Goal: Task Accomplishment & Management: Use online tool/utility

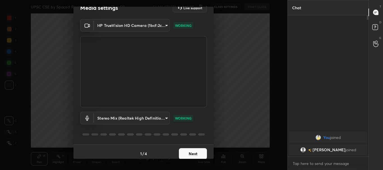
scroll to position [14, 0]
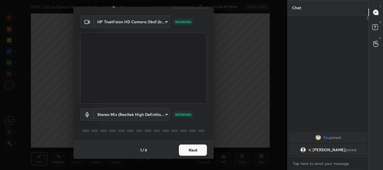
click at [188, 150] on button "Next" at bounding box center [193, 150] width 28 height 11
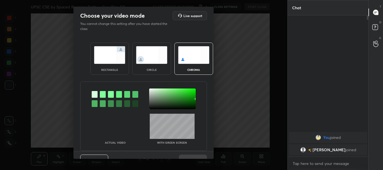
click at [112, 65] on div "rectangle" at bounding box center [109, 59] width 39 height 32
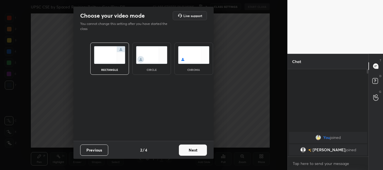
scroll to position [39, 79]
click at [193, 148] on button "Next" at bounding box center [193, 150] width 28 height 11
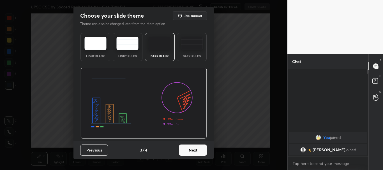
click at [201, 152] on button "Next" at bounding box center [193, 150] width 28 height 11
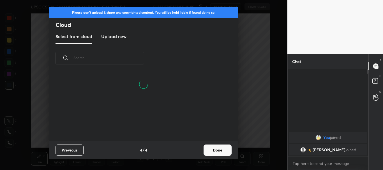
click at [217, 150] on button "Done" at bounding box center [218, 150] width 28 height 11
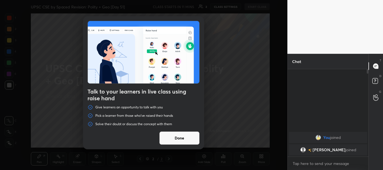
click at [178, 135] on button "Done" at bounding box center [179, 138] width 40 height 13
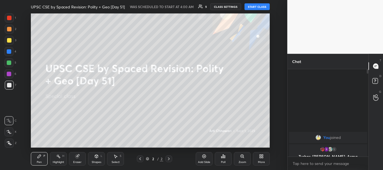
click at [224, 6] on button "CLASS SETTINGS" at bounding box center [225, 6] width 31 height 7
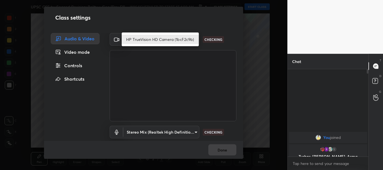
click at [194, 38] on body "1 2 3 4 5 6 7 C X Z C X Z E E Erase all H H UPSC CSE by Spaced Revision: Polity…" at bounding box center [191, 85] width 383 height 170
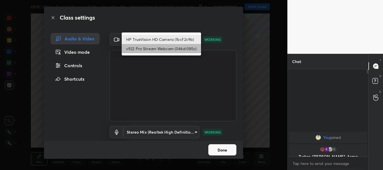
click at [171, 49] on li "c922 Pro Stream Webcam (046d:085c)" at bounding box center [161, 48] width 79 height 9
type input "cf6f1d9c9196770b674763ebae9c9090a67b9c374037f1dacf70ba34fe4ccc53"
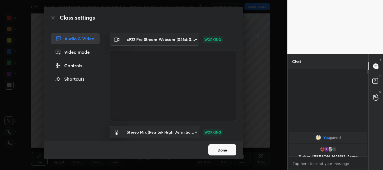
click at [195, 132] on body "1 2 3 4 5 6 7 C X Z C X Z E E Erase all H H UPSC CSE by Spaced Revision: Polity…" at bounding box center [191, 85] width 383 height 170
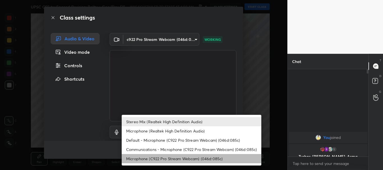
click at [147, 158] on li "Microphone (C922 Pro Stream Webcam) (046d:085c)" at bounding box center [192, 158] width 140 height 9
type input "5a2e1d91a4130efb8e5aaf232c1d4573c7f2dece8cbe552fab50709de06aa807"
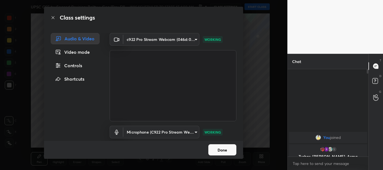
click at [217, 148] on button "Done" at bounding box center [222, 149] width 28 height 11
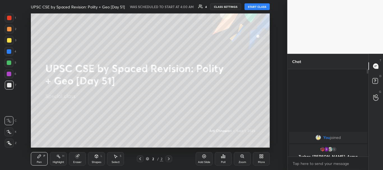
click at [259, 7] on button "START CLASS" at bounding box center [257, 6] width 25 height 7
click at [257, 7] on button "START CLASS" at bounding box center [257, 6] width 25 height 7
click at [375, 81] on rect at bounding box center [375, 81] width 5 height 5
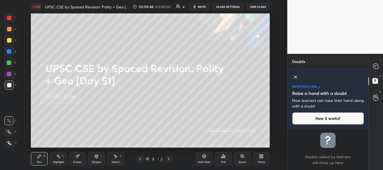
click at [296, 76] on icon at bounding box center [295, 77] width 7 height 7
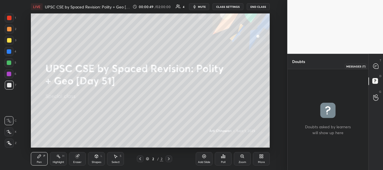
click at [375, 69] on icon at bounding box center [376, 66] width 6 height 6
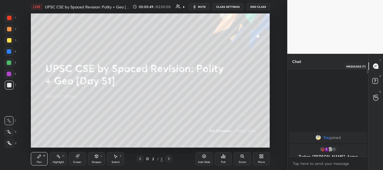
scroll to position [86, 79]
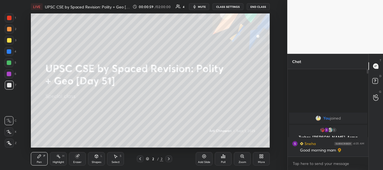
click at [265, 159] on div "More" at bounding box center [261, 158] width 17 height 13
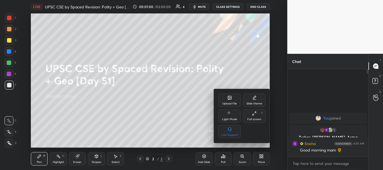
click at [229, 100] on div "Upload File" at bounding box center [230, 100] width 22 height 13
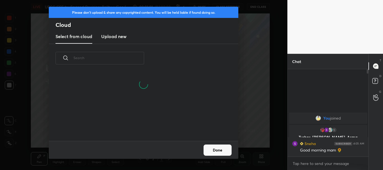
click at [113, 36] on h3 "Upload new" at bounding box center [113, 36] width 25 height 7
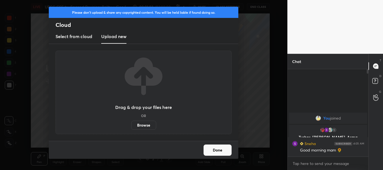
click at [139, 125] on label "Browse" at bounding box center [143, 125] width 25 height 9
click at [131, 125] on input "Browse" at bounding box center [131, 125] width 0 height 9
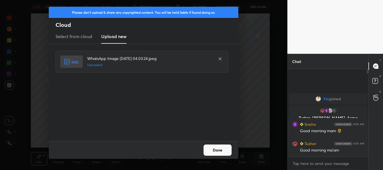
click at [216, 151] on button "Done" at bounding box center [218, 150] width 28 height 11
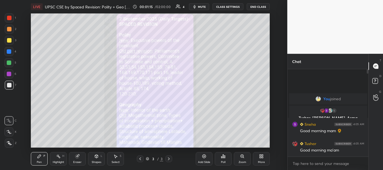
click at [140, 160] on icon at bounding box center [140, 159] width 4 height 4
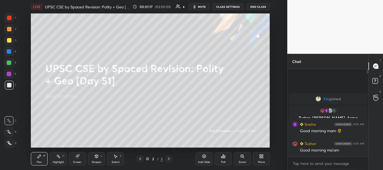
click at [9, 133] on icon at bounding box center [8, 132] width 5 height 4
click at [169, 158] on icon at bounding box center [169, 159] width 4 height 4
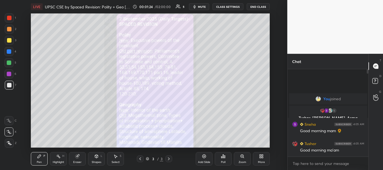
click at [10, 84] on div at bounding box center [9, 85] width 4 height 4
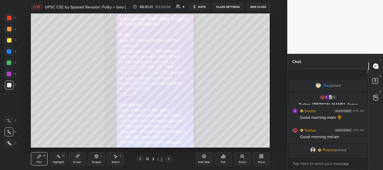
click at [9, 39] on div at bounding box center [9, 40] width 4 height 4
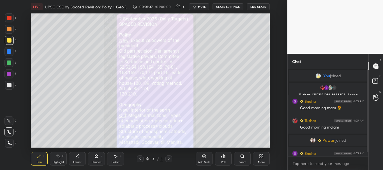
click at [9, 74] on div at bounding box center [9, 74] width 4 height 4
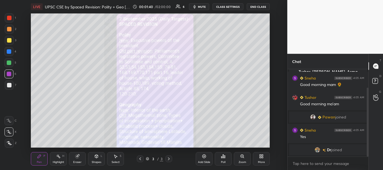
drag, startPoint x: 367, startPoint y: 99, endPoint x: 369, endPoint y: 124, distance: 25.6
click at [369, 125] on div "Chat You joined 1 Tushar, [PERSON_NAME], Asma & 1 other joined Sneha 4:05 AM Go…" at bounding box center [336, 112] width 96 height 116
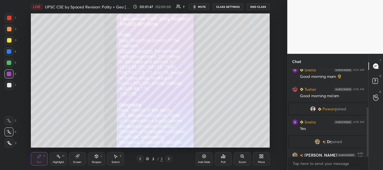
scroll to position [67, 0]
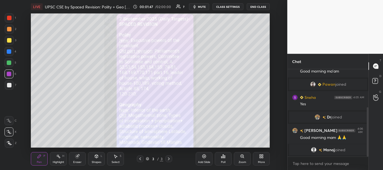
click at [8, 40] on div at bounding box center [9, 40] width 4 height 4
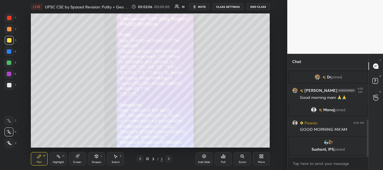
scroll to position [119, 0]
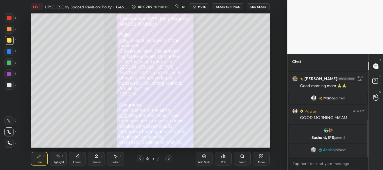
click at [9, 27] on div at bounding box center [9, 29] width 4 height 4
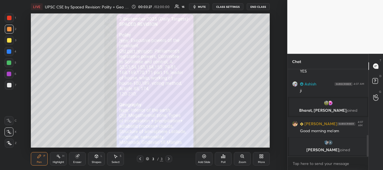
scroll to position [274, 0]
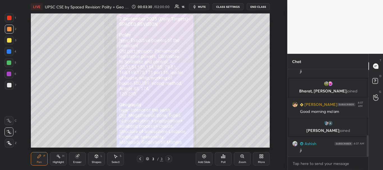
click at [207, 156] on div "Add Slide" at bounding box center [204, 158] width 17 height 13
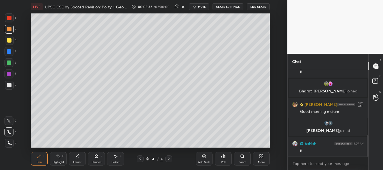
click at [9, 86] on div at bounding box center [9, 85] width 4 height 4
click at [9, 143] on icon at bounding box center [9, 143] width 4 height 3
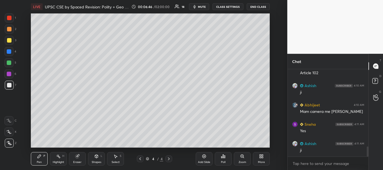
scroll to position [661, 0]
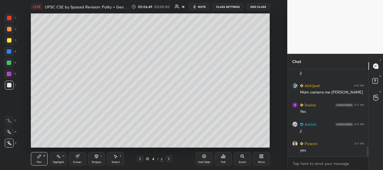
click at [7, 79] on div "6" at bounding box center [10, 75] width 12 height 11
click at [8, 40] on div at bounding box center [9, 40] width 4 height 4
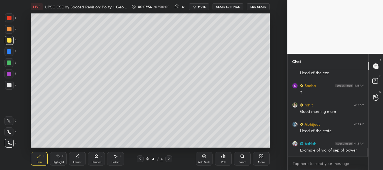
scroll to position [828, 0]
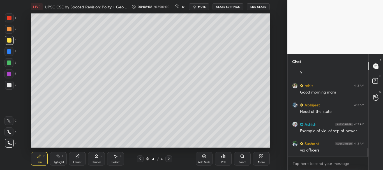
drag, startPoint x: 6, startPoint y: 85, endPoint x: 4, endPoint y: 77, distance: 8.3
click at [7, 85] on div at bounding box center [9, 85] width 9 height 9
click at [9, 30] on div at bounding box center [9, 29] width 4 height 4
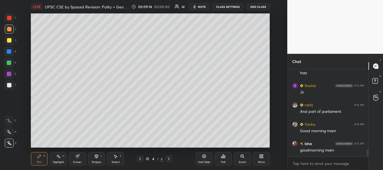
scroll to position [990, 0]
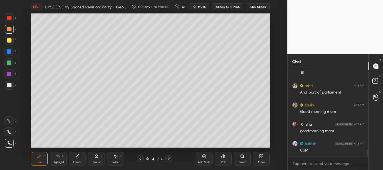
drag, startPoint x: 8, startPoint y: 82, endPoint x: 13, endPoint y: 74, distance: 9.0
click at [9, 82] on div at bounding box center [9, 85] width 9 height 9
click at [8, 50] on div at bounding box center [9, 51] width 4 height 4
click at [8, 60] on div at bounding box center [8, 62] width 9 height 9
click at [8, 30] on div at bounding box center [9, 29] width 4 height 4
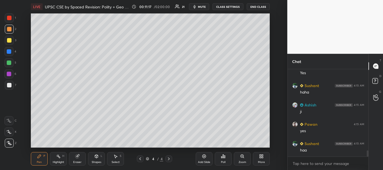
scroll to position [1159, 0]
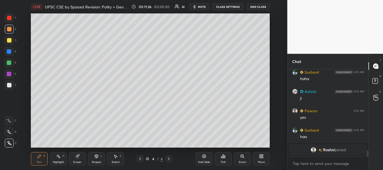
click at [6, 82] on div at bounding box center [9, 85] width 9 height 9
click at [30, 87] on div "Setting up your live class Poll for secs No correct answer Start poll" at bounding box center [150, 80] width 265 height 134
click at [7, 40] on div at bounding box center [9, 40] width 4 height 4
click at [8, 73] on div at bounding box center [9, 74] width 4 height 4
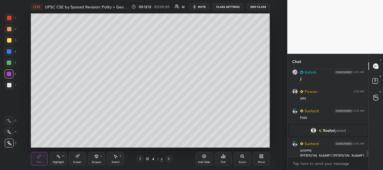
scroll to position [1162, 0]
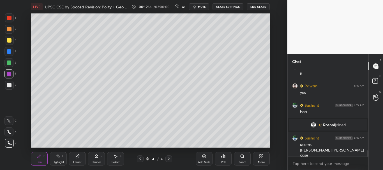
click at [9, 74] on div at bounding box center [9, 74] width 4 height 4
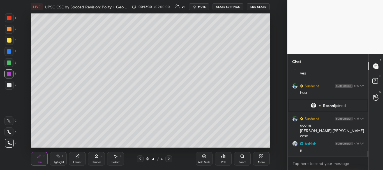
scroll to position [1201, 0]
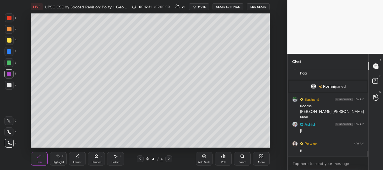
drag, startPoint x: 9, startPoint y: 86, endPoint x: 13, endPoint y: 85, distance: 3.7
click at [9, 86] on div at bounding box center [9, 85] width 4 height 4
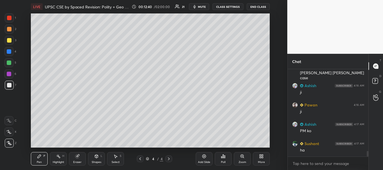
scroll to position [1259, 0]
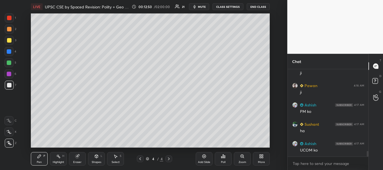
drag, startPoint x: 26, startPoint y: 135, endPoint x: 29, endPoint y: 133, distance: 4.4
click at [26, 135] on div "Setting up your live class Poll for secs No correct answer Start poll" at bounding box center [150, 80] width 265 height 134
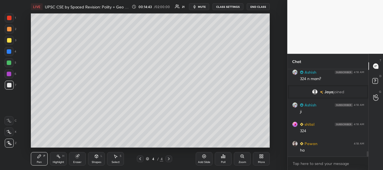
scroll to position [1342, 0]
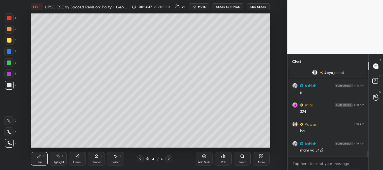
click at [38, 157] on icon at bounding box center [39, 156] width 4 height 4
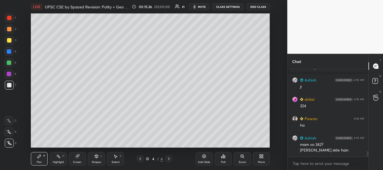
click at [9, 82] on div at bounding box center [9, 85] width 9 height 9
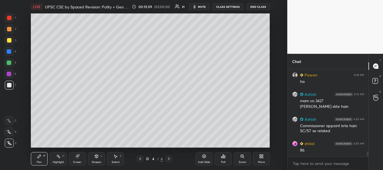
scroll to position [1411, 0]
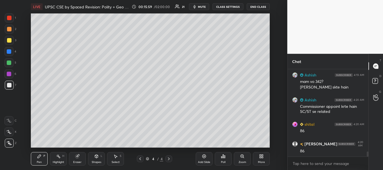
click at [10, 85] on div at bounding box center [9, 85] width 4 height 4
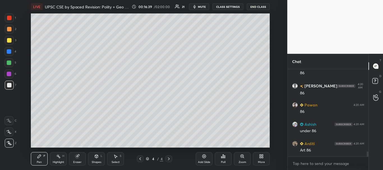
scroll to position [1488, 0]
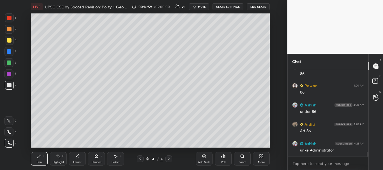
click at [30, 91] on div "Setting up your live class Poll for secs No correct answer Start poll" at bounding box center [150, 80] width 265 height 134
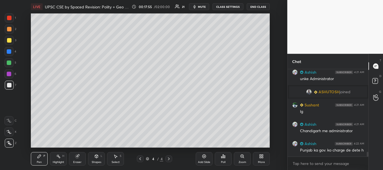
scroll to position [1537, 0]
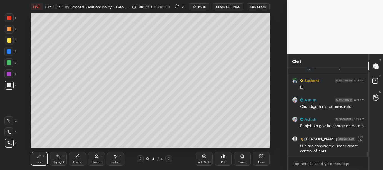
click at [27, 104] on div "Setting up your live class Poll for secs No correct answer Start poll" at bounding box center [150, 80] width 265 height 134
click at [203, 156] on icon at bounding box center [205, 157] width 4 height 4
click at [9, 85] on div at bounding box center [9, 85] width 4 height 4
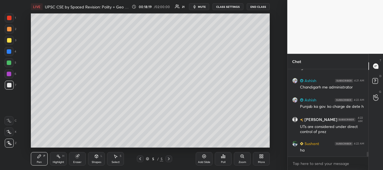
click at [8, 85] on div at bounding box center [9, 85] width 4 height 4
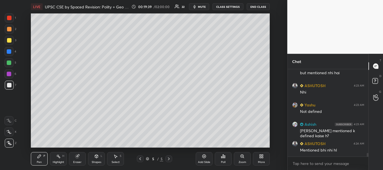
scroll to position [1963, 0]
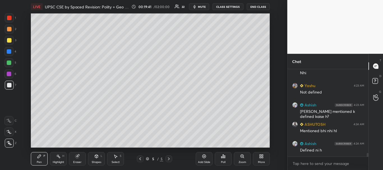
click at [8, 84] on div at bounding box center [9, 85] width 4 height 4
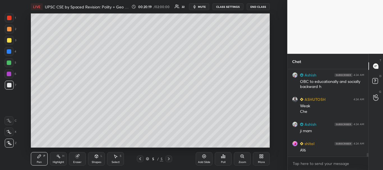
scroll to position [2109, 0]
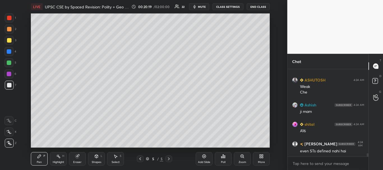
click at [9, 37] on div at bounding box center [9, 40] width 9 height 9
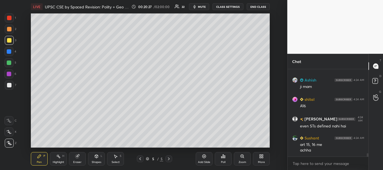
scroll to position [2154, 0]
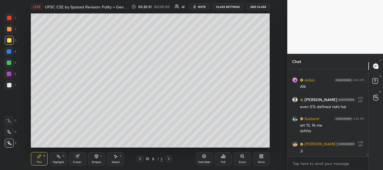
click at [10, 86] on div at bounding box center [9, 85] width 4 height 4
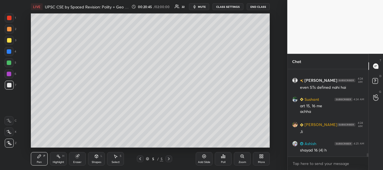
scroll to position [2186, 0]
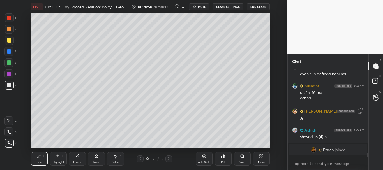
drag, startPoint x: 10, startPoint y: 84, endPoint x: 19, endPoint y: 84, distance: 9.3
click at [10, 84] on div at bounding box center [9, 85] width 4 height 4
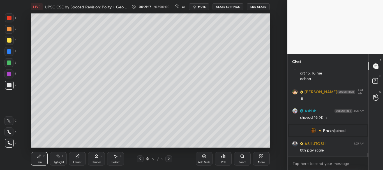
scroll to position [2072, 0]
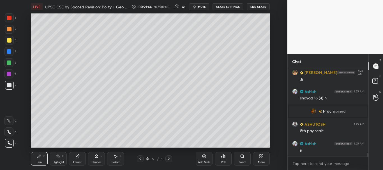
click at [10, 85] on div at bounding box center [9, 85] width 4 height 4
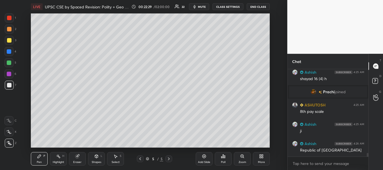
click at [141, 159] on icon at bounding box center [140, 159] width 4 height 4
click at [8, 30] on div at bounding box center [9, 29] width 4 height 4
drag, startPoint x: 9, startPoint y: 76, endPoint x: 20, endPoint y: 70, distance: 12.7
click at [9, 75] on div at bounding box center [9, 74] width 4 height 4
click at [11, 17] on div at bounding box center [9, 18] width 4 height 4
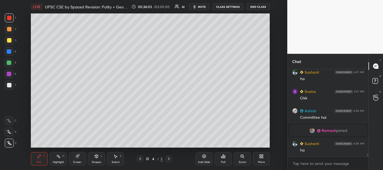
scroll to position [2188, 0]
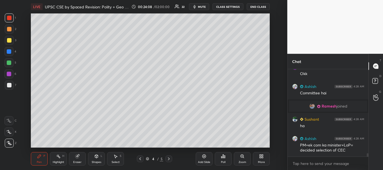
click at [170, 158] on icon at bounding box center [169, 159] width 4 height 4
click at [139, 160] on icon at bounding box center [140, 159] width 4 height 4
click at [8, 50] on div at bounding box center [9, 51] width 4 height 4
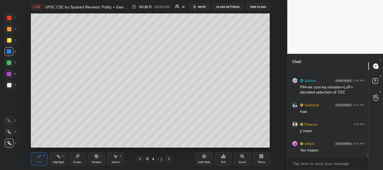
scroll to position [2266, 0]
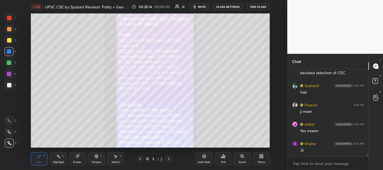
click at [10, 39] on div at bounding box center [9, 40] width 4 height 4
click at [203, 156] on icon at bounding box center [204, 156] width 4 height 4
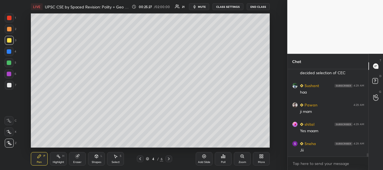
click at [9, 84] on div at bounding box center [9, 85] width 4 height 4
click at [8, 86] on div at bounding box center [9, 85] width 4 height 4
click at [9, 41] on div at bounding box center [9, 40] width 4 height 4
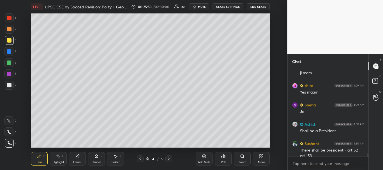
scroll to position [2310, 0]
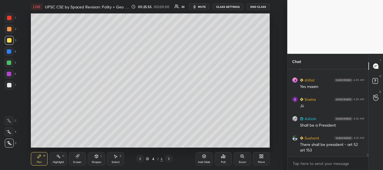
click at [8, 86] on div at bounding box center [9, 85] width 4 height 4
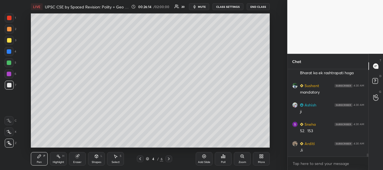
scroll to position [2432, 0]
click at [7, 83] on div at bounding box center [9, 85] width 9 height 9
click at [8, 41] on div at bounding box center [9, 40] width 4 height 4
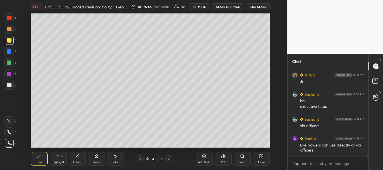
scroll to position [2501, 0]
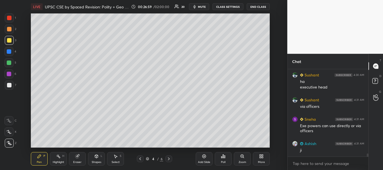
click at [10, 50] on div at bounding box center [9, 51] width 4 height 4
drag, startPoint x: 6, startPoint y: 85, endPoint x: 10, endPoint y: 83, distance: 4.4
click at [7, 85] on div at bounding box center [9, 85] width 9 height 9
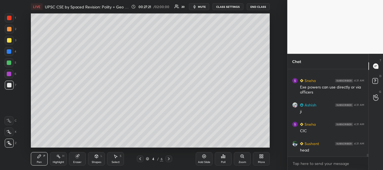
scroll to position [2559, 0]
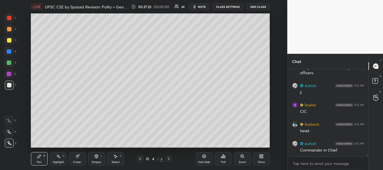
click at [7, 83] on div at bounding box center [9, 85] width 4 height 4
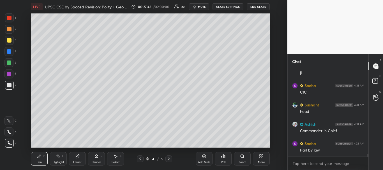
scroll to position [2591, 0]
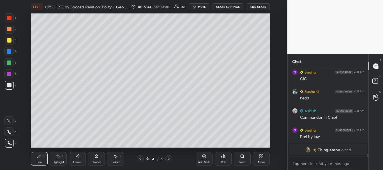
click at [10, 42] on div at bounding box center [9, 40] width 4 height 4
drag, startPoint x: 9, startPoint y: 17, endPoint x: 12, endPoint y: 15, distance: 3.4
click at [9, 17] on div at bounding box center [9, 18] width 4 height 4
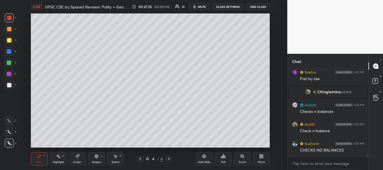
scroll to position [2542, 0]
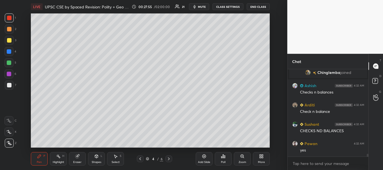
click at [10, 85] on div at bounding box center [9, 85] width 4 height 4
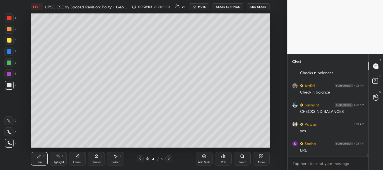
scroll to position [2581, 0]
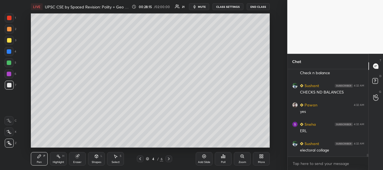
click at [7, 85] on div at bounding box center [9, 85] width 4 height 4
click at [10, 38] on div at bounding box center [9, 40] width 4 height 4
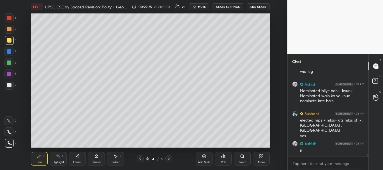
scroll to position [2729, 0]
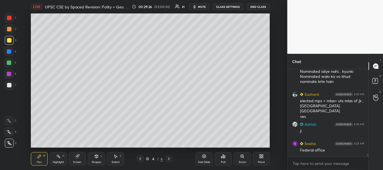
click at [9, 84] on div at bounding box center [9, 85] width 4 height 4
click at [9, 63] on div at bounding box center [9, 63] width 4 height 4
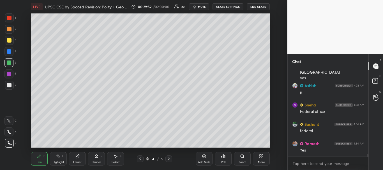
scroll to position [2787, 0]
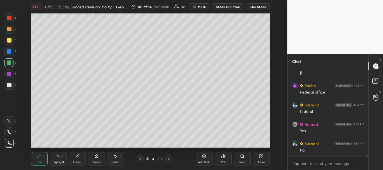
click at [7, 20] on div at bounding box center [9, 17] width 9 height 9
drag, startPoint x: 9, startPoint y: 71, endPoint x: 17, endPoint y: 65, distance: 10.4
click at [9, 71] on div at bounding box center [8, 74] width 9 height 9
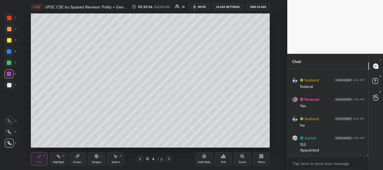
scroll to position [2831, 0]
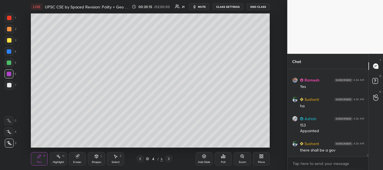
click at [7, 85] on div at bounding box center [9, 85] width 4 height 4
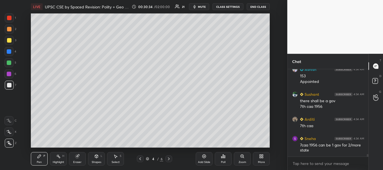
scroll to position [2900, 0]
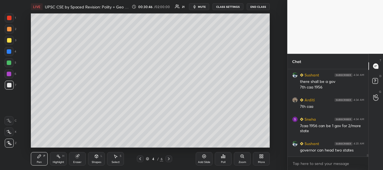
click at [78, 159] on div "Eraser" at bounding box center [77, 158] width 17 height 13
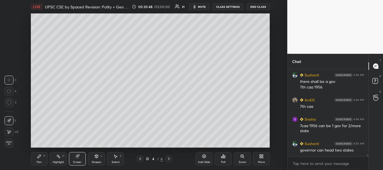
click at [37, 160] on div "Pen P" at bounding box center [39, 158] width 17 height 13
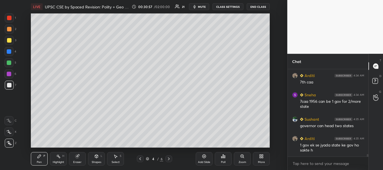
scroll to position [2944, 0]
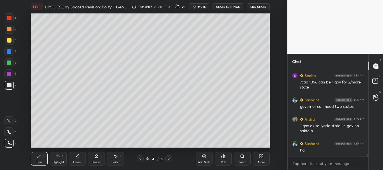
click at [9, 51] on div at bounding box center [9, 51] width 4 height 4
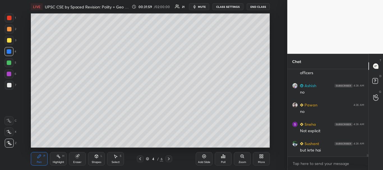
scroll to position [3077, 0]
click at [9, 85] on div at bounding box center [9, 85] width 4 height 4
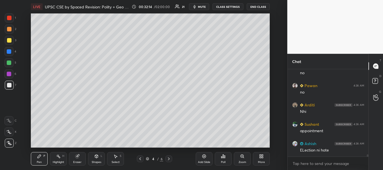
scroll to position [3198, 0]
click at [205, 156] on icon at bounding box center [204, 156] width 4 height 4
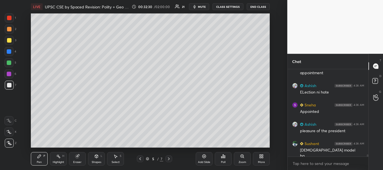
scroll to position [3243, 0]
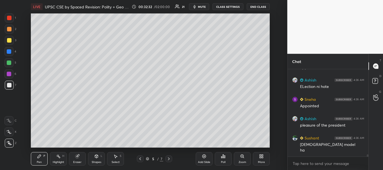
click at [10, 37] on div at bounding box center [9, 40] width 9 height 9
click at [5, 84] on div at bounding box center [9, 85] width 9 height 9
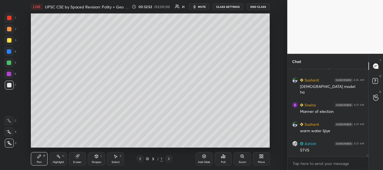
scroll to position [3320, 0]
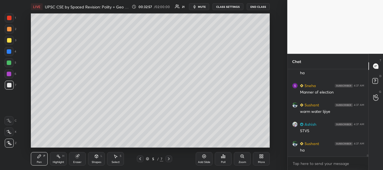
click at [7, 41] on div at bounding box center [9, 40] width 9 height 9
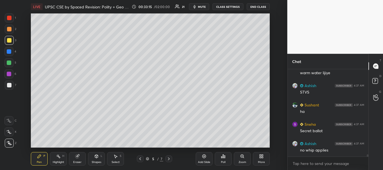
click at [7, 52] on div at bounding box center [9, 51] width 4 height 4
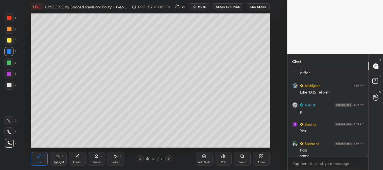
scroll to position [3594, 0]
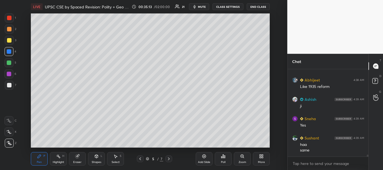
click at [7, 86] on div at bounding box center [9, 85] width 4 height 4
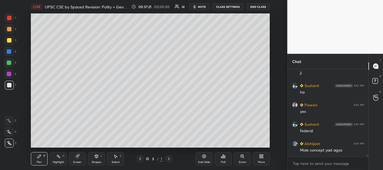
scroll to position [3458, 0]
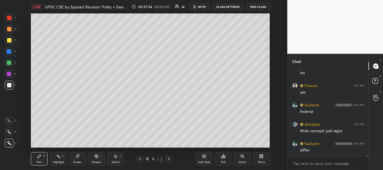
click at [9, 41] on div at bounding box center [9, 40] width 4 height 4
click at [208, 155] on div "Add Slide" at bounding box center [204, 158] width 17 height 13
click at [139, 157] on icon at bounding box center [140, 159] width 4 height 4
click at [206, 159] on div "Add Slide" at bounding box center [204, 158] width 17 height 13
click at [11, 85] on div at bounding box center [9, 85] width 4 height 4
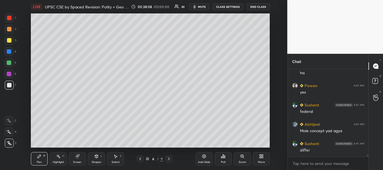
scroll to position [3477, 0]
click at [9, 39] on div at bounding box center [9, 40] width 4 height 4
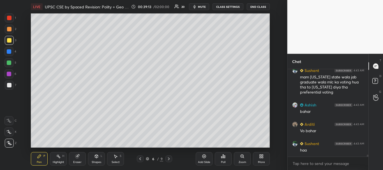
scroll to position [3583, 0]
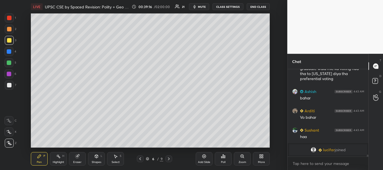
drag, startPoint x: 8, startPoint y: 19, endPoint x: 27, endPoint y: 25, distance: 19.3
click at [9, 19] on div at bounding box center [9, 18] width 4 height 4
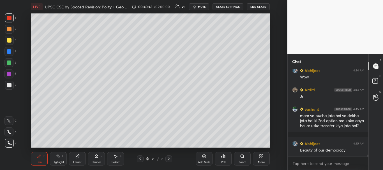
scroll to position [3680, 0]
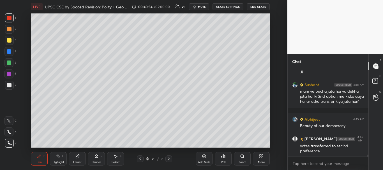
click at [143, 158] on div at bounding box center [140, 159] width 7 height 7
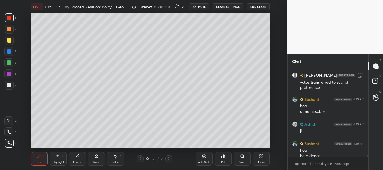
scroll to position [3750, 0]
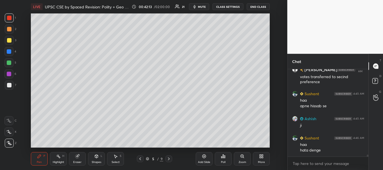
click at [9, 51] on div at bounding box center [9, 51] width 4 height 4
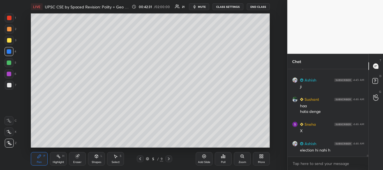
scroll to position [3808, 0]
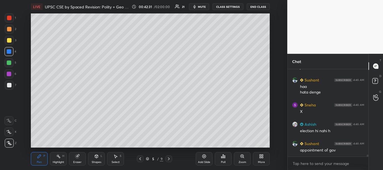
click at [7, 84] on div at bounding box center [9, 85] width 4 height 4
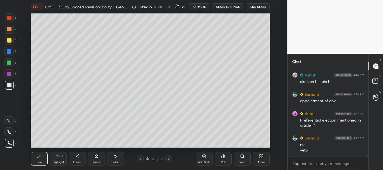
scroll to position [3877, 0]
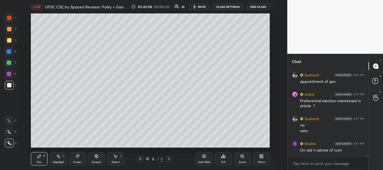
click at [9, 41] on div at bounding box center [9, 40] width 4 height 4
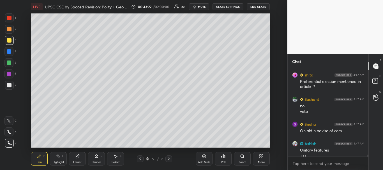
scroll to position [3902, 0]
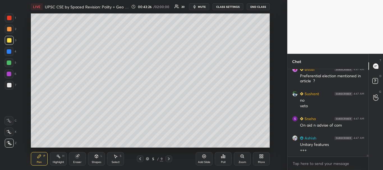
click at [6, 84] on div at bounding box center [9, 85] width 9 height 9
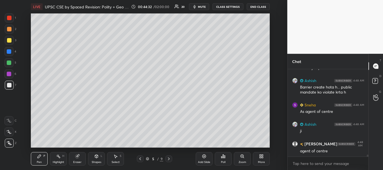
scroll to position [4100, 0]
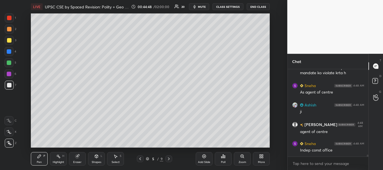
click at [10, 42] on div at bounding box center [9, 40] width 4 height 4
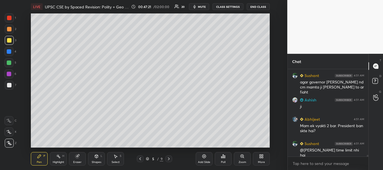
scroll to position [4466, 0]
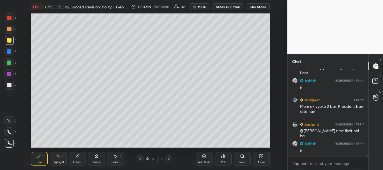
drag, startPoint x: 148, startPoint y: 157, endPoint x: 147, endPoint y: 154, distance: 3.0
click at [148, 157] on div "5 / 9" at bounding box center [154, 159] width 17 height 5
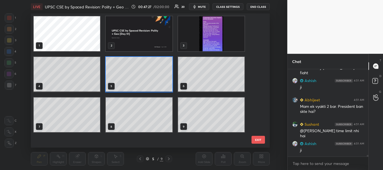
scroll to position [133, 236]
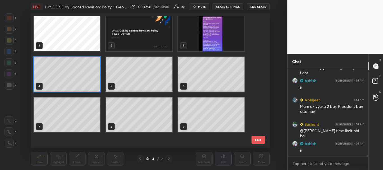
click at [149, 159] on icon at bounding box center [147, 158] width 3 height 3
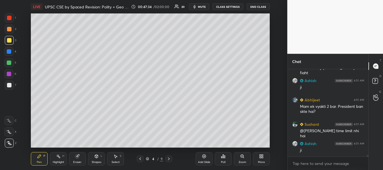
click at [140, 157] on icon at bounding box center [140, 159] width 4 height 4
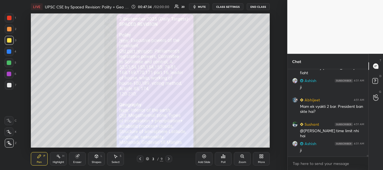
scroll to position [4485, 0]
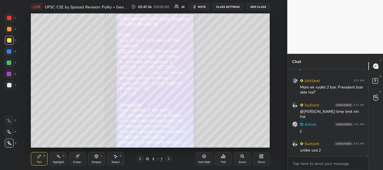
click at [169, 159] on icon at bounding box center [169, 159] width 4 height 4
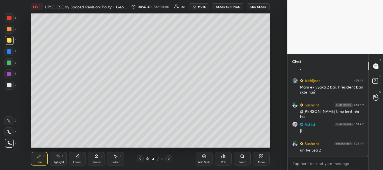
scroll to position [4505, 0]
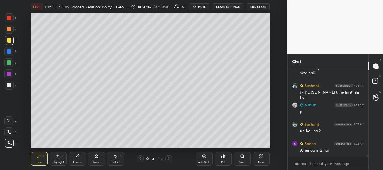
click at [141, 160] on icon at bounding box center [140, 159] width 4 height 4
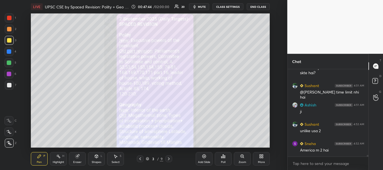
drag, startPoint x: 11, startPoint y: 14, endPoint x: 17, endPoint y: 14, distance: 5.9
click at [11, 15] on div at bounding box center [9, 17] width 9 height 9
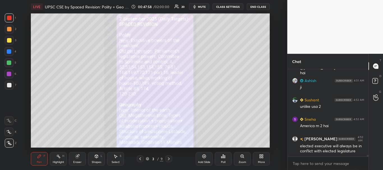
click at [10, 83] on div at bounding box center [9, 85] width 4 height 4
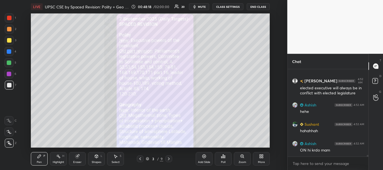
scroll to position [4606, 0]
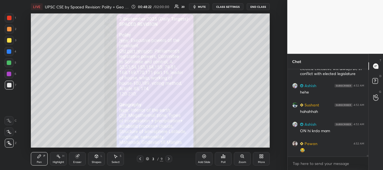
click at [8, 39] on div at bounding box center [9, 40] width 4 height 4
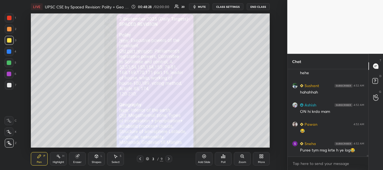
click at [10, 40] on div at bounding box center [9, 40] width 4 height 4
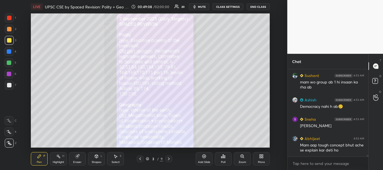
scroll to position [4801, 0]
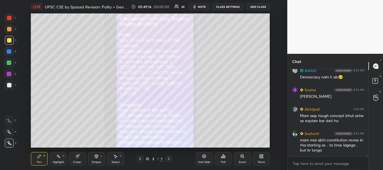
click at [10, 84] on div at bounding box center [9, 85] width 4 height 4
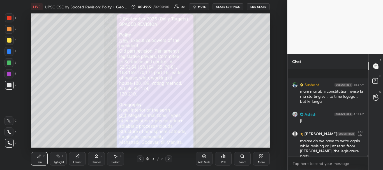
scroll to position [4888, 0]
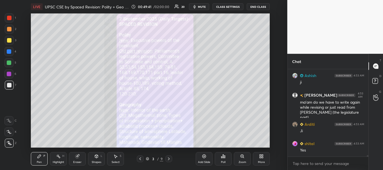
click at [204, 158] on icon at bounding box center [204, 156] width 4 height 4
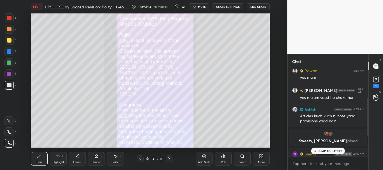
scroll to position [68, 0]
drag, startPoint x: 368, startPoint y: 146, endPoint x: 367, endPoint y: 128, distance: 18.5
click at [367, 128] on div at bounding box center [368, 115] width 2 height 35
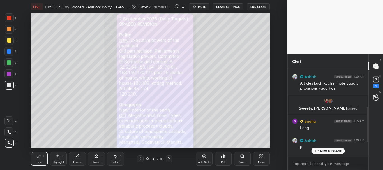
scroll to position [136, 0]
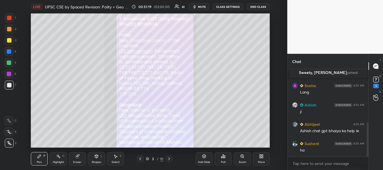
drag, startPoint x: 368, startPoint y: 109, endPoint x: 369, endPoint y: 153, distance: 44.3
click at [369, 153] on div "Chat Ashish 4:55 AM Articles kuch kuch ni hote yaad... provisions yaad hain [PE…" at bounding box center [336, 112] width 96 height 116
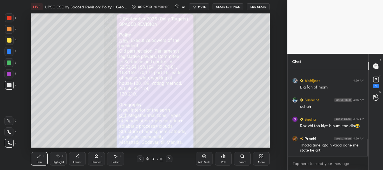
scroll to position [360, 0]
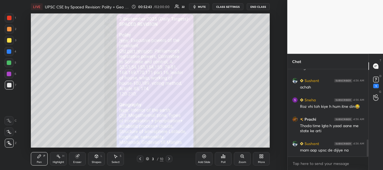
click at [8, 17] on div at bounding box center [9, 18] width 4 height 4
click at [10, 40] on div at bounding box center [9, 40] width 4 height 4
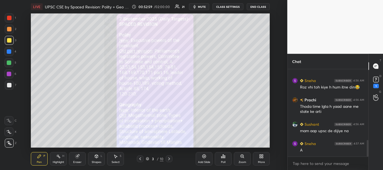
click at [10, 16] on div at bounding box center [9, 18] width 4 height 4
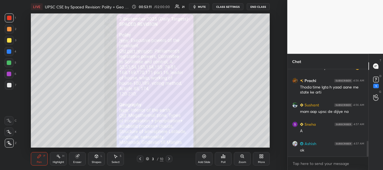
click at [7, 73] on div at bounding box center [9, 74] width 4 height 4
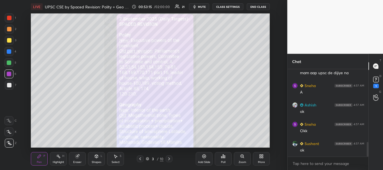
scroll to position [456, 0]
click at [7, 85] on div at bounding box center [9, 85] width 4 height 4
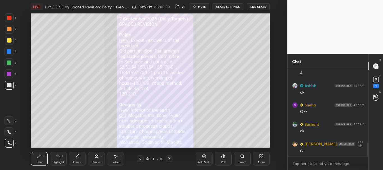
click at [205, 155] on icon at bounding box center [204, 156] width 4 height 4
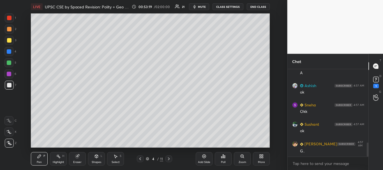
click at [10, 87] on div at bounding box center [9, 85] width 4 height 4
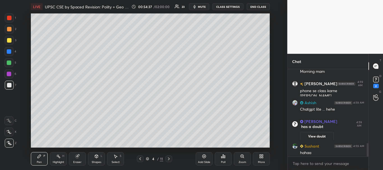
scroll to position [482, 0]
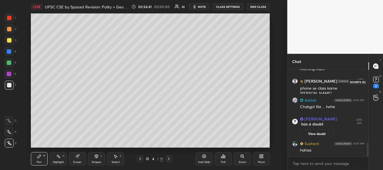
click at [376, 81] on rect at bounding box center [375, 79] width 5 height 5
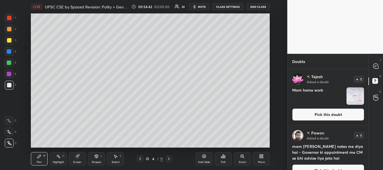
click at [341, 112] on button "Pick this doubt" at bounding box center [328, 115] width 72 height 12
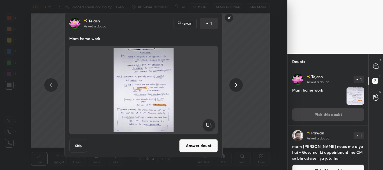
click at [229, 18] on rect at bounding box center [229, 17] width 9 height 9
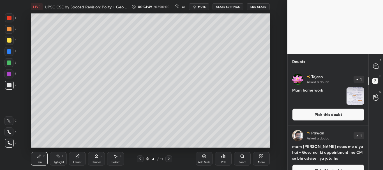
scroll to position [12, 0]
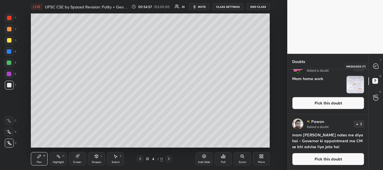
click at [378, 68] on icon at bounding box center [375, 66] width 5 height 5
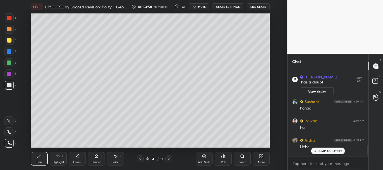
scroll to position [647, 0]
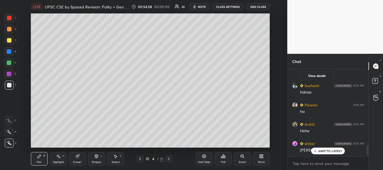
drag, startPoint x: 367, startPoint y: 152, endPoint x: 368, endPoint y: 156, distance: 4.4
click at [368, 156] on div at bounding box center [368, 150] width 2 height 10
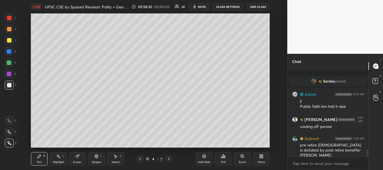
scroll to position [967, 0]
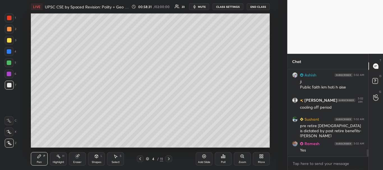
click at [9, 40] on div at bounding box center [9, 40] width 4 height 4
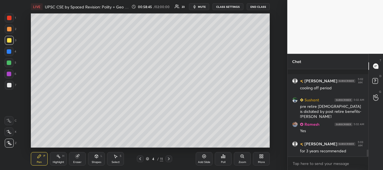
scroll to position [1011, 0]
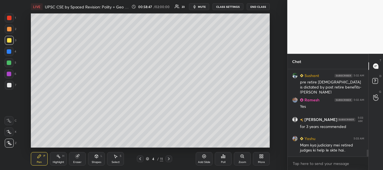
click at [9, 61] on div at bounding box center [9, 63] width 4 height 4
click at [12, 84] on div at bounding box center [9, 85] width 9 height 9
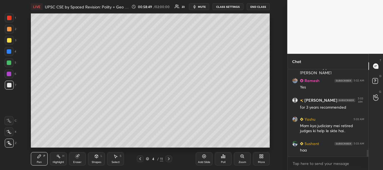
click at [11, 40] on div at bounding box center [9, 40] width 9 height 9
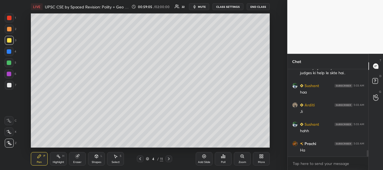
scroll to position [1108, 0]
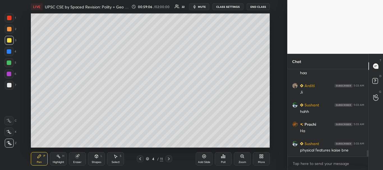
click at [8, 84] on div at bounding box center [9, 85] width 4 height 4
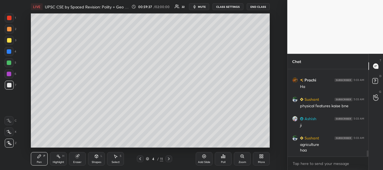
scroll to position [1171, 0]
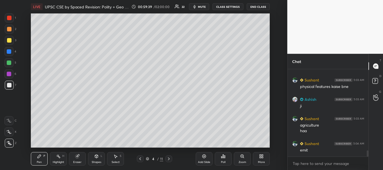
click at [8, 41] on div at bounding box center [9, 40] width 4 height 4
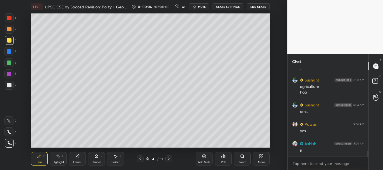
scroll to position [1229, 0]
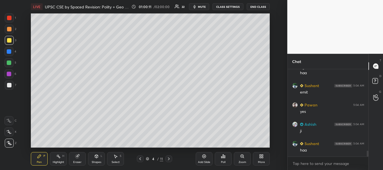
click at [9, 85] on div at bounding box center [9, 85] width 4 height 4
click at [205, 158] on icon at bounding box center [205, 157] width 4 height 4
drag, startPoint x: 11, startPoint y: 86, endPoint x: 13, endPoint y: 83, distance: 3.7
click at [11, 86] on div at bounding box center [9, 85] width 4 height 4
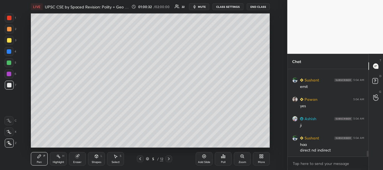
click at [9, 42] on div at bounding box center [9, 40] width 4 height 4
click at [8, 84] on div at bounding box center [9, 85] width 4 height 4
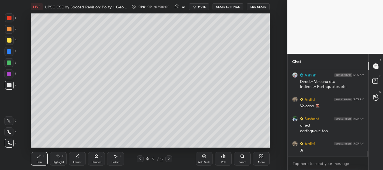
scroll to position [1342, 0]
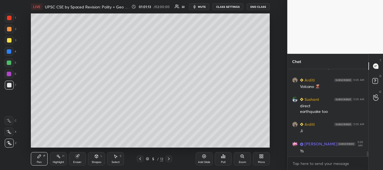
click at [11, 85] on div at bounding box center [9, 85] width 4 height 4
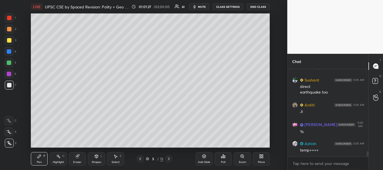
drag, startPoint x: 10, startPoint y: 83, endPoint x: 15, endPoint y: 82, distance: 5.7
click at [10, 84] on div at bounding box center [9, 85] width 4 height 4
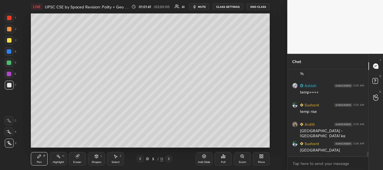
scroll to position [1425, 0]
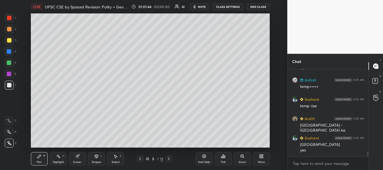
click at [9, 83] on div at bounding box center [9, 85] width 9 height 9
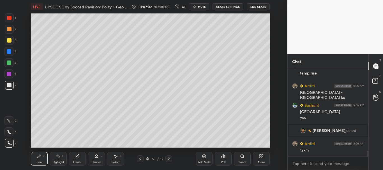
scroll to position [1261, 0]
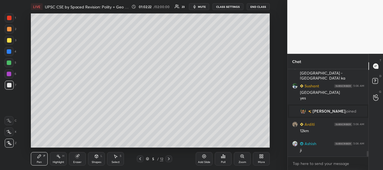
click at [8, 83] on div at bounding box center [9, 85] width 9 height 9
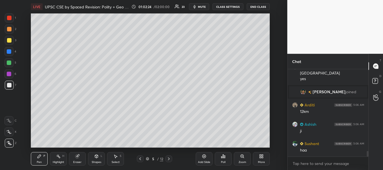
click at [6, 42] on div at bounding box center [9, 40] width 9 height 9
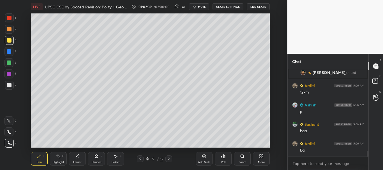
click at [8, 84] on div at bounding box center [9, 85] width 4 height 4
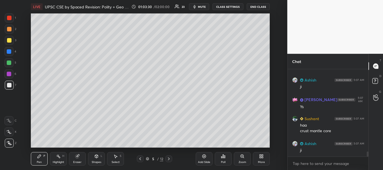
scroll to position [1441, 0]
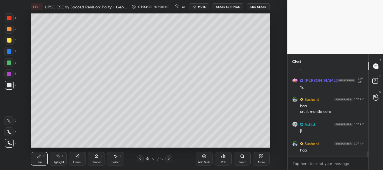
click at [11, 85] on div at bounding box center [9, 85] width 4 height 4
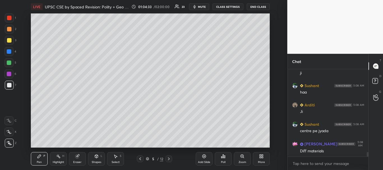
scroll to position [1621, 0]
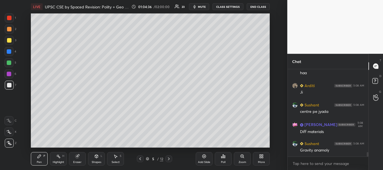
click at [27, 118] on div "Setting up your live class Poll for secs No correct answer Start poll" at bounding box center [150, 80] width 265 height 134
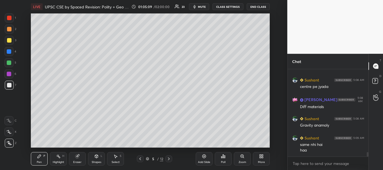
scroll to position [1651, 0]
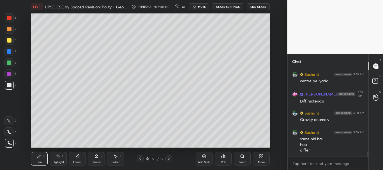
click at [5, 85] on div at bounding box center [9, 85] width 9 height 9
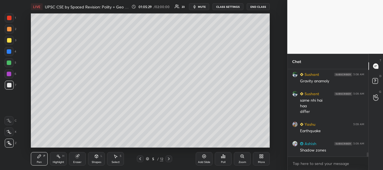
scroll to position [1709, 0]
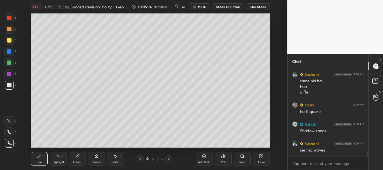
click at [9, 86] on div at bounding box center [9, 85] width 4 height 4
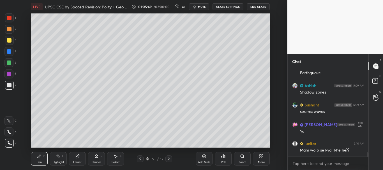
scroll to position [1767, 0]
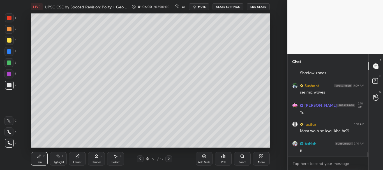
click at [12, 86] on div at bounding box center [9, 85] width 9 height 9
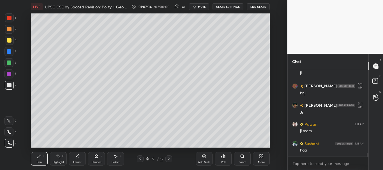
scroll to position [2010, 0]
click at [8, 38] on div at bounding box center [9, 40] width 4 height 4
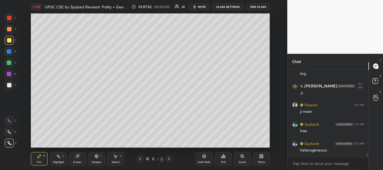
click at [207, 158] on div "Add Slide" at bounding box center [204, 158] width 17 height 13
click at [8, 84] on div at bounding box center [9, 85] width 4 height 4
click at [141, 158] on icon at bounding box center [140, 159] width 4 height 4
click at [171, 158] on icon at bounding box center [169, 159] width 4 height 4
click at [10, 87] on div at bounding box center [9, 85] width 4 height 4
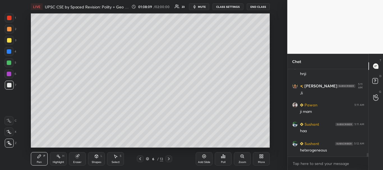
click at [8, 83] on div at bounding box center [9, 85] width 9 height 9
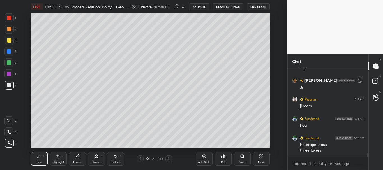
scroll to position [2035, 0]
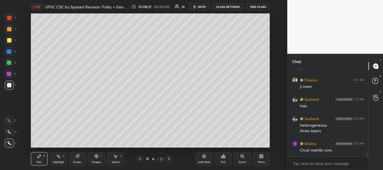
click at [8, 40] on div at bounding box center [9, 40] width 4 height 4
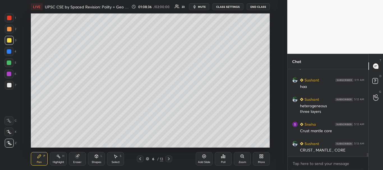
click at [8, 83] on div at bounding box center [9, 85] width 4 height 4
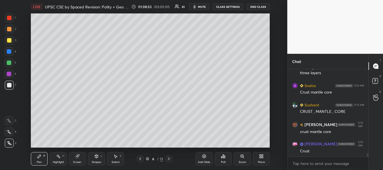
scroll to position [2113, 0]
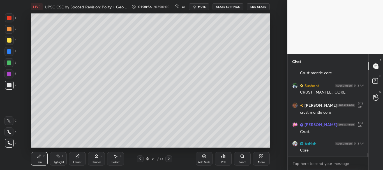
drag, startPoint x: 8, startPoint y: 39, endPoint x: 26, endPoint y: 39, distance: 17.4
click at [8, 39] on div at bounding box center [9, 40] width 4 height 4
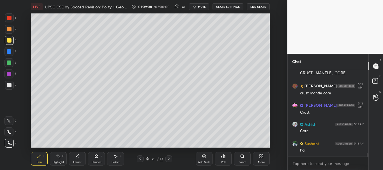
click at [8, 86] on div at bounding box center [9, 85] width 4 height 4
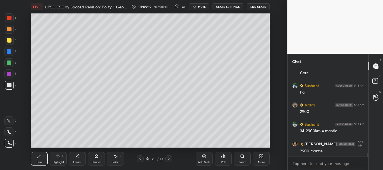
scroll to position [2209, 0]
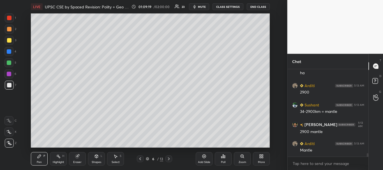
click at [19, 128] on div "Setting up your live class Poll for secs No correct answer Start poll" at bounding box center [150, 80] width 265 height 134
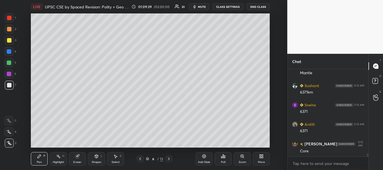
click at [8, 53] on div at bounding box center [9, 51] width 4 height 4
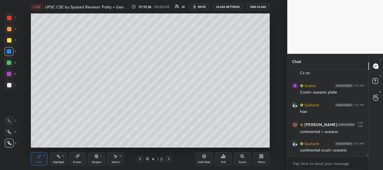
scroll to position [2461, 0]
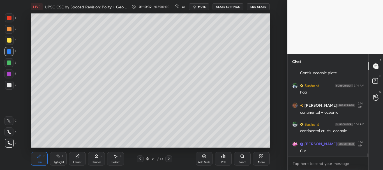
click at [54, 161] on div "Highlight" at bounding box center [59, 162] width 12 height 3
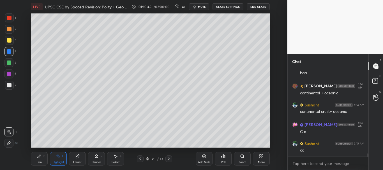
scroll to position [2500, 0]
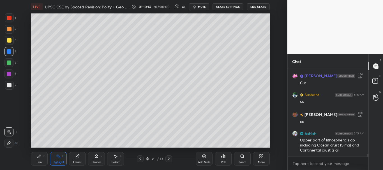
drag, startPoint x: 37, startPoint y: 155, endPoint x: 41, endPoint y: 152, distance: 4.5
click at [37, 155] on div "Pen P" at bounding box center [39, 158] width 17 height 13
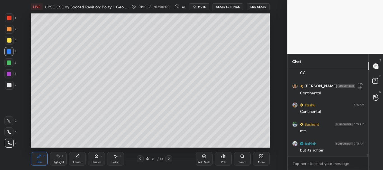
scroll to position [2684, 0]
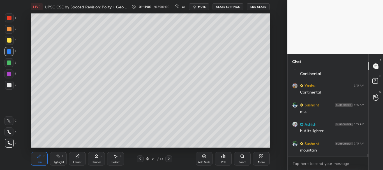
click at [9, 38] on div at bounding box center [9, 40] width 9 height 9
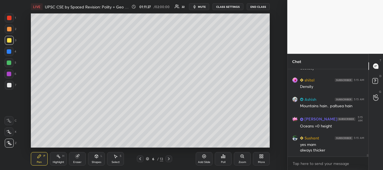
scroll to position [2811, 0]
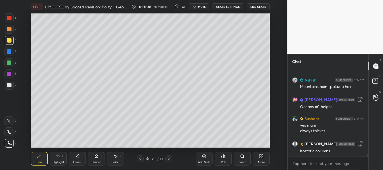
click at [8, 86] on div at bounding box center [9, 85] width 4 height 4
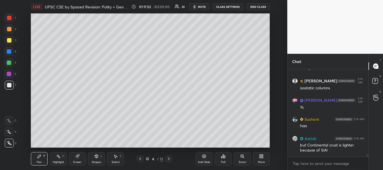
scroll to position [2894, 0]
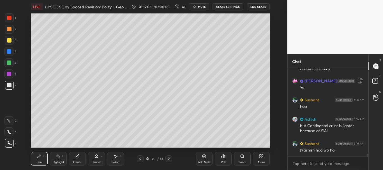
click at [39, 160] on div "Pen P" at bounding box center [39, 158] width 17 height 13
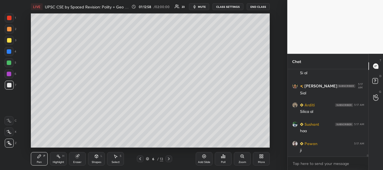
scroll to position [3345, 0]
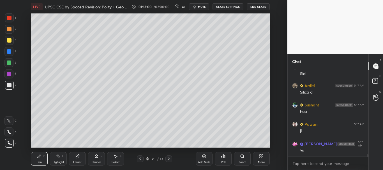
click at [37, 157] on div "Pen P" at bounding box center [39, 158] width 17 height 13
click at [8, 82] on div at bounding box center [9, 85] width 9 height 9
click at [9, 29] on div at bounding box center [9, 29] width 4 height 4
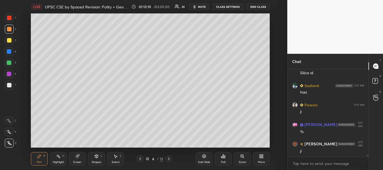
click at [8, 63] on div at bounding box center [9, 63] width 4 height 4
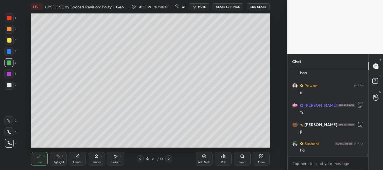
click at [10, 20] on div at bounding box center [9, 18] width 4 height 4
click at [8, 84] on div at bounding box center [9, 85] width 4 height 4
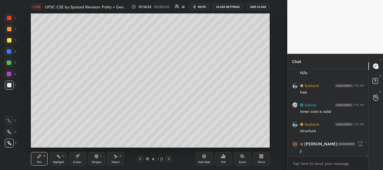
scroll to position [3834, 0]
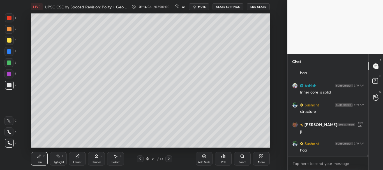
click at [205, 158] on icon at bounding box center [205, 157] width 4 height 4
click at [10, 86] on div at bounding box center [9, 85] width 4 height 4
drag, startPoint x: 81, startPoint y: 155, endPoint x: 81, endPoint y: 151, distance: 4.0
click at [81, 155] on div "Eraser" at bounding box center [77, 158] width 17 height 13
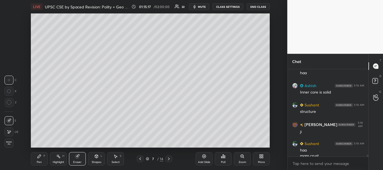
scroll to position [3839, 0]
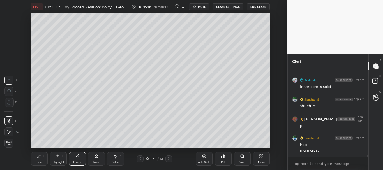
click at [39, 159] on div "Pen P" at bounding box center [39, 158] width 17 height 13
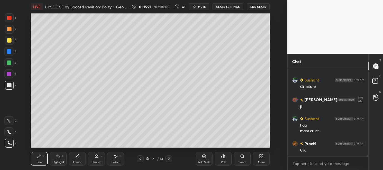
scroll to position [3878, 0]
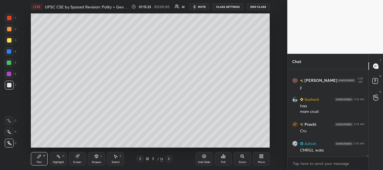
click at [9, 40] on div at bounding box center [9, 40] width 4 height 4
click at [8, 73] on div at bounding box center [9, 74] width 4 height 4
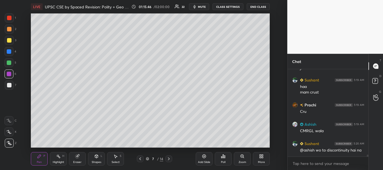
click at [6, 73] on div at bounding box center [8, 74] width 9 height 9
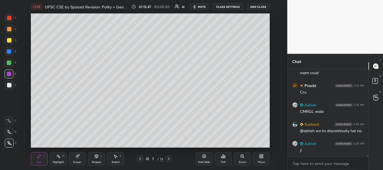
click at [9, 50] on div at bounding box center [9, 51] width 4 height 4
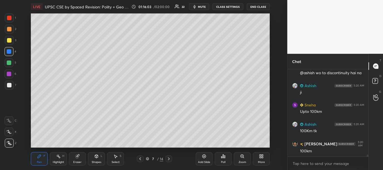
scroll to position [3994, 0]
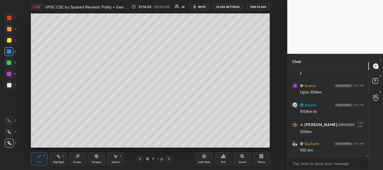
click at [7, 85] on div at bounding box center [9, 85] width 4 height 4
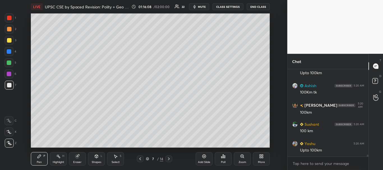
scroll to position [4033, 0]
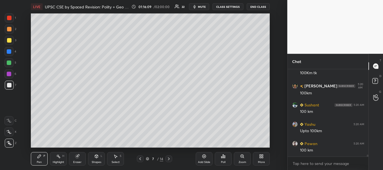
click at [11, 52] on div at bounding box center [9, 51] width 4 height 4
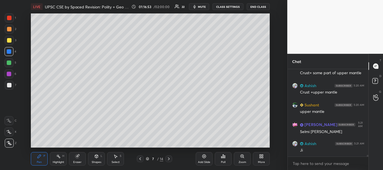
scroll to position [4168, 0]
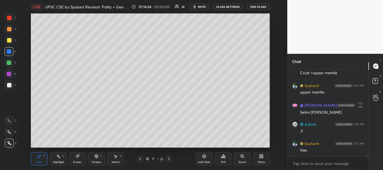
click at [8, 84] on div at bounding box center [9, 85] width 4 height 4
click at [9, 18] on div at bounding box center [9, 18] width 4 height 4
click at [9, 83] on div at bounding box center [9, 85] width 4 height 4
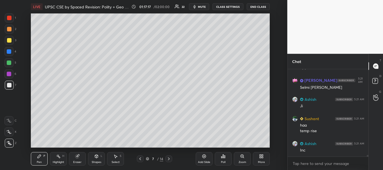
scroll to position [4213, 0]
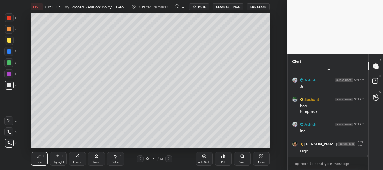
click at [28, 118] on div "Setting up your live class Poll for secs No correct answer Start poll" at bounding box center [150, 80] width 265 height 134
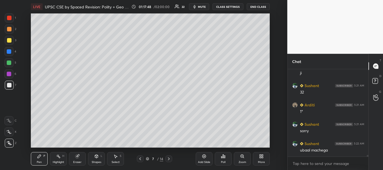
scroll to position [4406, 0]
click at [6, 86] on div at bounding box center [9, 85] width 9 height 9
drag, startPoint x: 7, startPoint y: 51, endPoint x: 11, endPoint y: 50, distance: 4.2
click at [7, 51] on div at bounding box center [9, 51] width 4 height 4
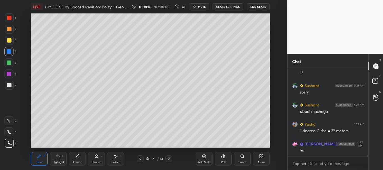
scroll to position [4445, 0]
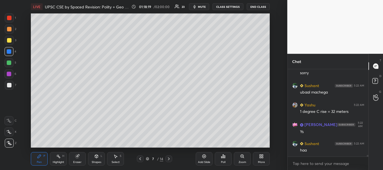
click at [9, 73] on div at bounding box center [9, 74] width 4 height 4
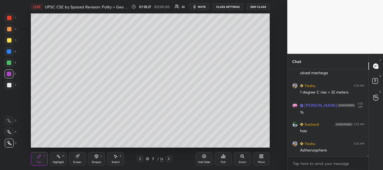
click at [40, 159] on div "Pen P" at bounding box center [39, 158] width 17 height 13
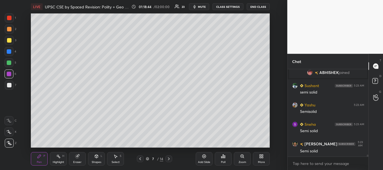
scroll to position [3592, 0]
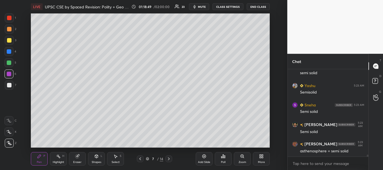
click at [10, 76] on div at bounding box center [8, 74] width 9 height 9
click at [78, 159] on div "Eraser" at bounding box center [77, 158] width 17 height 13
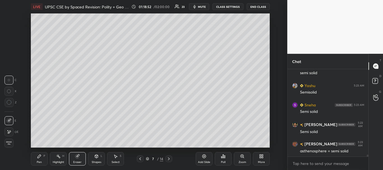
scroll to position [3611, 0]
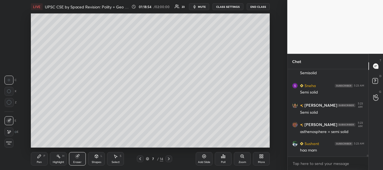
click at [41, 159] on div "Pen P" at bounding box center [39, 158] width 17 height 13
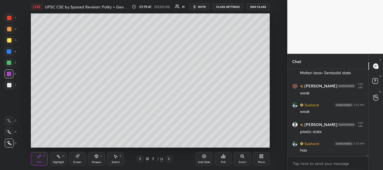
scroll to position [3824, 0]
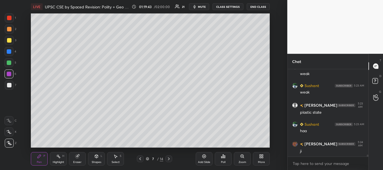
drag, startPoint x: 8, startPoint y: 82, endPoint x: 13, endPoint y: 83, distance: 4.5
click at [8, 83] on div at bounding box center [9, 85] width 9 height 9
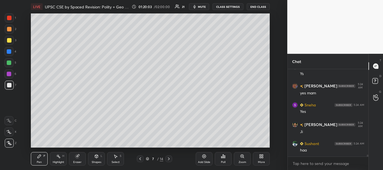
scroll to position [3999, 0]
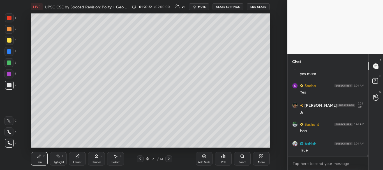
click at [7, 62] on div at bounding box center [9, 63] width 4 height 4
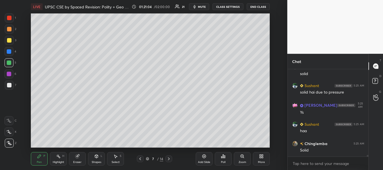
scroll to position [4173, 0]
click at [9, 18] on div at bounding box center [9, 18] width 4 height 4
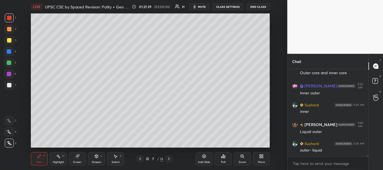
click at [8, 84] on div at bounding box center [9, 85] width 4 height 4
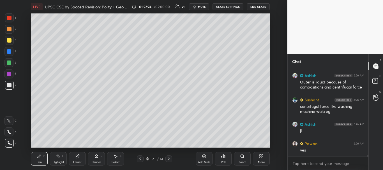
scroll to position [4484, 0]
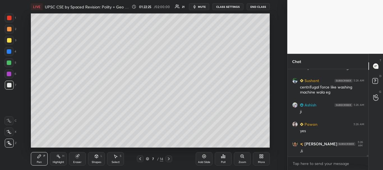
click at [9, 20] on div at bounding box center [9, 18] width 4 height 4
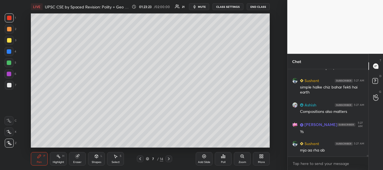
scroll to position [4673, 0]
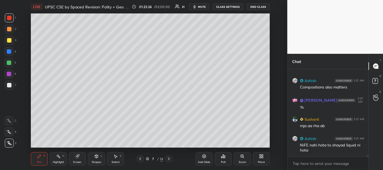
click at [10, 18] on div at bounding box center [9, 18] width 4 height 4
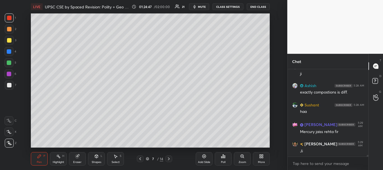
scroll to position [4834, 0]
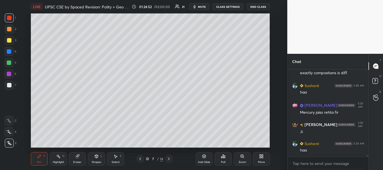
click at [141, 159] on icon at bounding box center [140, 159] width 4 height 4
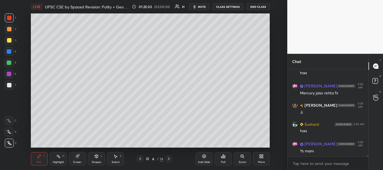
click at [141, 157] on icon at bounding box center [140, 159] width 4 height 4
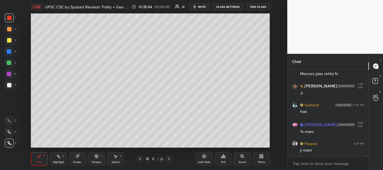
scroll to position [4892, 0]
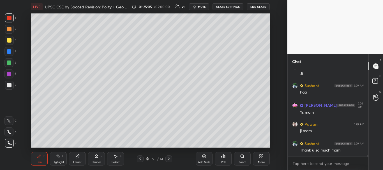
click at [141, 160] on icon at bounding box center [140, 159] width 4 height 4
click at [168, 160] on icon at bounding box center [169, 159] width 4 height 4
click at [10, 42] on div at bounding box center [9, 40] width 4 height 4
click at [169, 161] on icon at bounding box center [169, 159] width 4 height 4
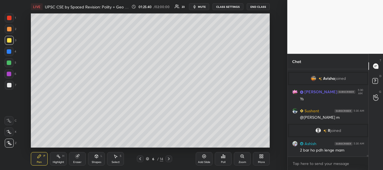
scroll to position [4608, 0]
click at [8, 28] on div at bounding box center [9, 29] width 4 height 4
click at [9, 19] on div at bounding box center [9, 18] width 4 height 4
click at [9, 26] on div at bounding box center [9, 29] width 9 height 9
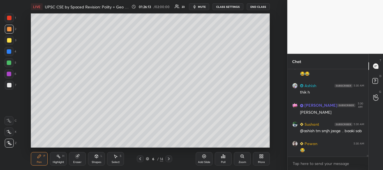
scroll to position [4729, 0]
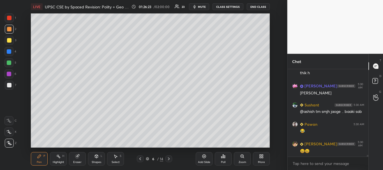
click at [9, 20] on div at bounding box center [9, 18] width 4 height 4
click at [9, 33] on div at bounding box center [9, 29] width 9 height 9
click at [10, 19] on div at bounding box center [9, 18] width 4 height 4
click at [7, 52] on div at bounding box center [9, 51] width 4 height 4
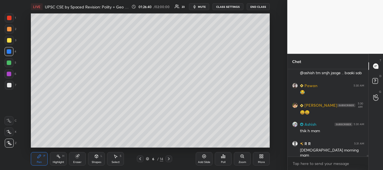
scroll to position [4787, 0]
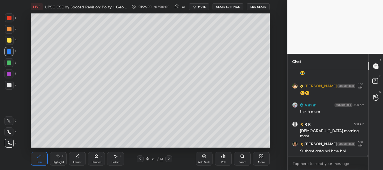
click at [10, 87] on div at bounding box center [9, 85] width 4 height 4
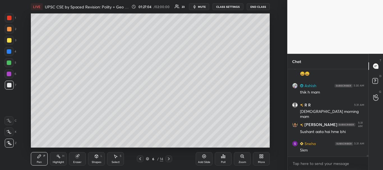
scroll to position [4826, 0]
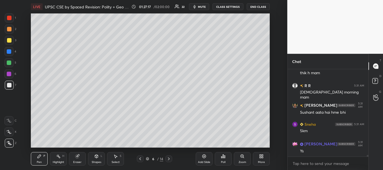
click at [171, 159] on icon at bounding box center [169, 159] width 4 height 4
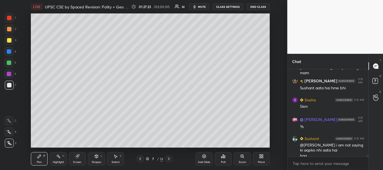
scroll to position [4856, 0]
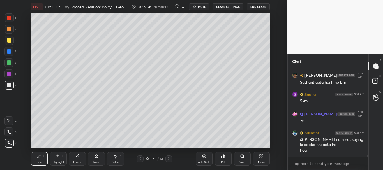
click at [9, 50] on div at bounding box center [9, 51] width 4 height 4
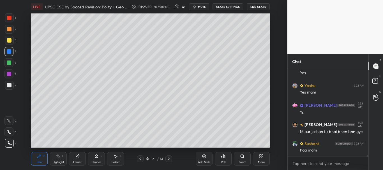
scroll to position [5108, 0]
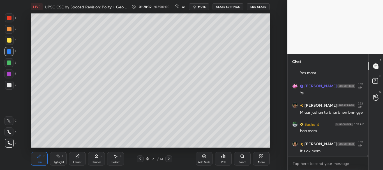
click at [148, 159] on icon at bounding box center [147, 158] width 3 height 3
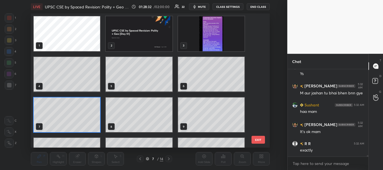
scroll to position [133, 236]
click at [192, 41] on img "grid" at bounding box center [211, 33] width 66 height 35
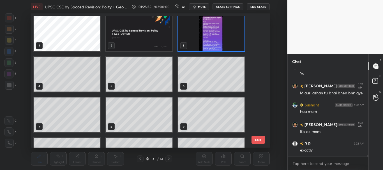
click at [147, 160] on icon at bounding box center [147, 158] width 3 height 3
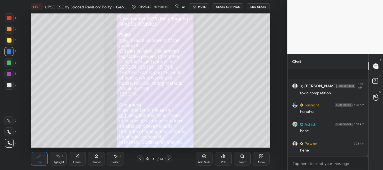
scroll to position [5243, 0]
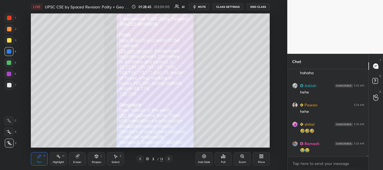
click at [9, 41] on div at bounding box center [9, 40] width 4 height 4
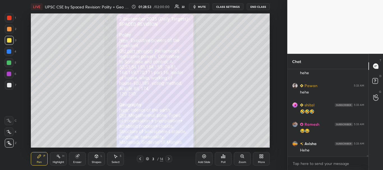
scroll to position [5282, 0]
click at [170, 158] on icon at bounding box center [169, 159] width 4 height 4
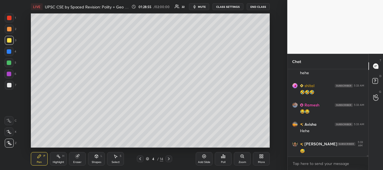
click at [141, 159] on icon at bounding box center [140, 159] width 4 height 4
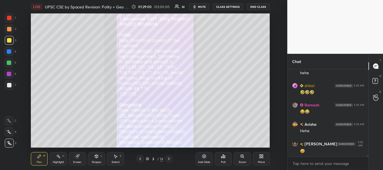
click at [8, 17] on div at bounding box center [9, 18] width 4 height 4
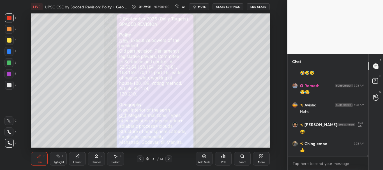
click at [11, 40] on div at bounding box center [9, 40] width 4 height 4
click at [206, 156] on icon at bounding box center [205, 157] width 4 height 4
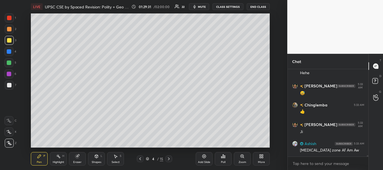
scroll to position [5359, 0]
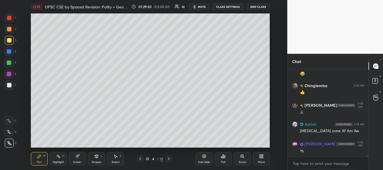
click at [10, 51] on div at bounding box center [9, 51] width 4 height 4
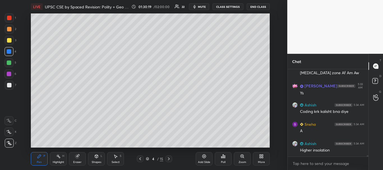
scroll to position [5437, 0]
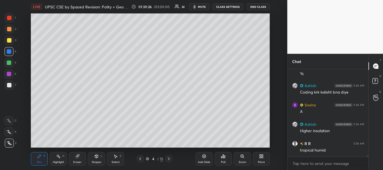
drag, startPoint x: 8, startPoint y: 62, endPoint x: 15, endPoint y: 63, distance: 6.8
click at [9, 62] on div at bounding box center [9, 63] width 4 height 4
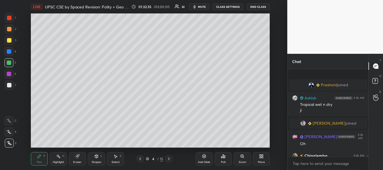
scroll to position [5426, 0]
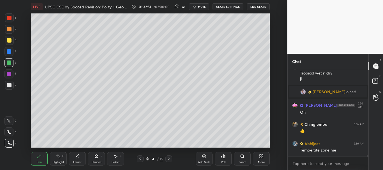
drag, startPoint x: 8, startPoint y: 62, endPoint x: 25, endPoint y: 60, distance: 17.2
click at [8, 63] on div at bounding box center [9, 63] width 4 height 4
drag, startPoint x: 8, startPoint y: 18, endPoint x: 27, endPoint y: 24, distance: 20.2
click at [9, 18] on div at bounding box center [9, 18] width 4 height 4
click at [10, 50] on div at bounding box center [9, 51] width 4 height 4
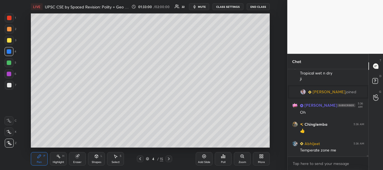
click at [9, 19] on div at bounding box center [9, 18] width 4 height 4
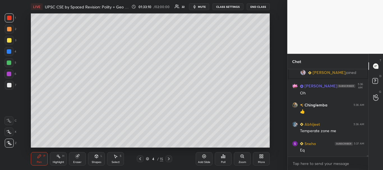
scroll to position [5465, 0]
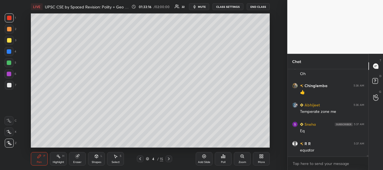
click at [6, 64] on div at bounding box center [8, 62] width 9 height 9
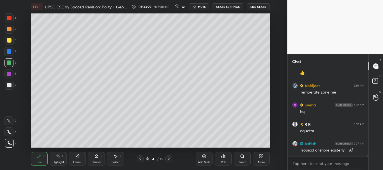
click at [8, 49] on div at bounding box center [8, 51] width 9 height 9
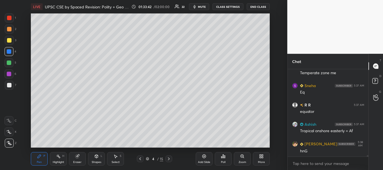
click at [10, 29] on div at bounding box center [9, 29] width 4 height 4
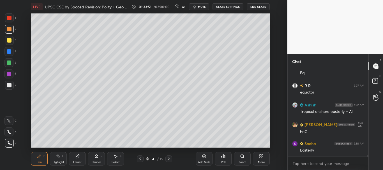
scroll to position [5543, 0]
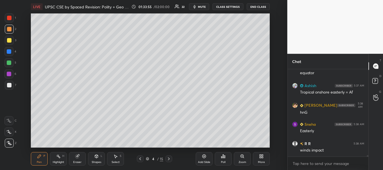
click at [9, 73] on div at bounding box center [9, 74] width 4 height 4
drag, startPoint x: 8, startPoint y: 28, endPoint x: 25, endPoint y: 28, distance: 16.8
click at [8, 28] on div at bounding box center [9, 29] width 4 height 4
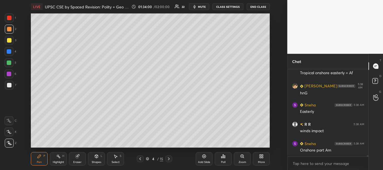
click at [10, 16] on div at bounding box center [9, 18] width 4 height 4
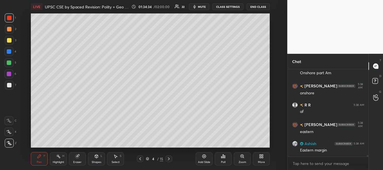
scroll to position [5659, 0]
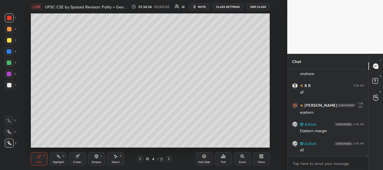
click at [9, 63] on div at bounding box center [9, 63] width 4 height 4
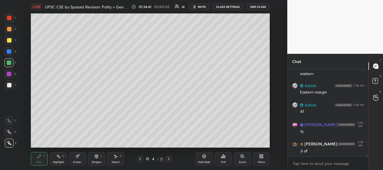
scroll to position [5717, 0]
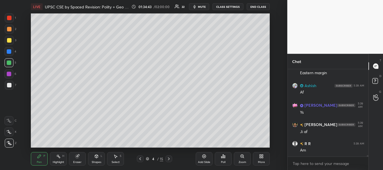
click at [9, 53] on div at bounding box center [9, 51] width 4 height 4
click at [204, 162] on div "Add Slide" at bounding box center [204, 162] width 12 height 3
drag, startPoint x: 10, startPoint y: 18, endPoint x: 15, endPoint y: 17, distance: 6.0
click at [10, 18] on div at bounding box center [9, 18] width 4 height 4
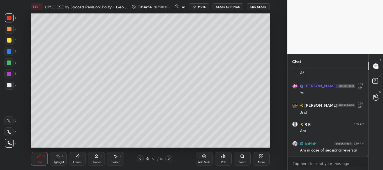
click at [11, 65] on div at bounding box center [8, 62] width 9 height 9
click at [8, 75] on div at bounding box center [9, 74] width 4 height 4
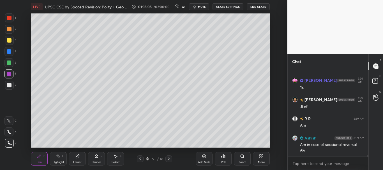
drag, startPoint x: 8, startPoint y: 39, endPoint x: 21, endPoint y: 39, distance: 13.2
click at [8, 39] on div at bounding box center [9, 40] width 4 height 4
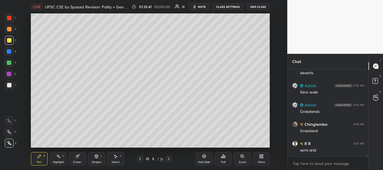
scroll to position [5869, 0]
click at [9, 74] on div at bounding box center [9, 74] width 4 height 4
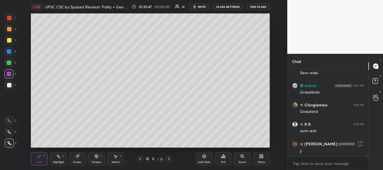
drag, startPoint x: 10, startPoint y: 86, endPoint x: 22, endPoint y: 85, distance: 12.6
click at [10, 86] on div at bounding box center [9, 85] width 4 height 4
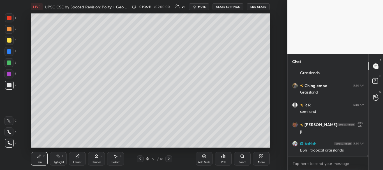
click at [9, 86] on div at bounding box center [9, 85] width 4 height 4
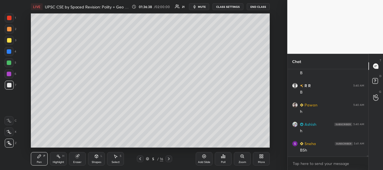
scroll to position [6020, 0]
drag, startPoint x: 9, startPoint y: 39, endPoint x: 29, endPoint y: 37, distance: 20.0
click at [10, 39] on div at bounding box center [9, 40] width 4 height 4
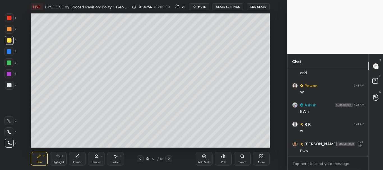
click at [138, 161] on div at bounding box center [140, 159] width 7 height 7
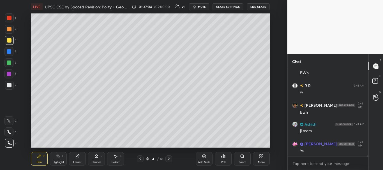
scroll to position [6258, 0]
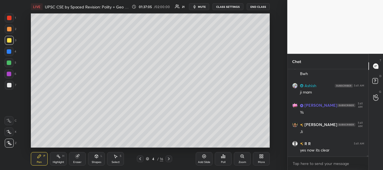
click at [264, 157] on div "More" at bounding box center [261, 158] width 17 height 13
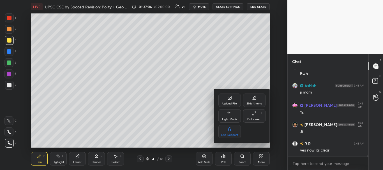
scroll to position [6296, 0]
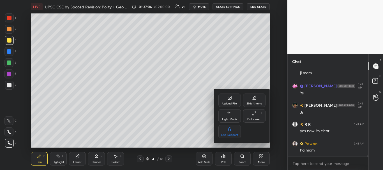
click at [232, 95] on div "Upload File" at bounding box center [230, 100] width 22 height 13
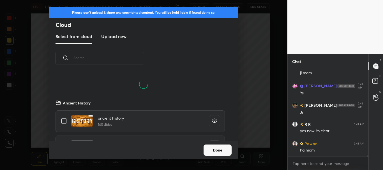
click at [120, 38] on h3 "Upload new" at bounding box center [113, 36] width 25 height 7
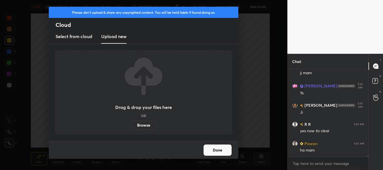
scroll to position [6316, 0]
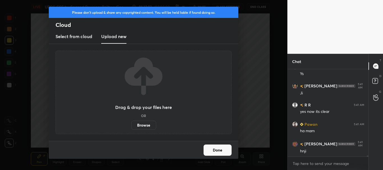
click at [143, 126] on label "Browse" at bounding box center [143, 125] width 25 height 9
click at [131, 126] on input "Browse" at bounding box center [131, 125] width 0 height 9
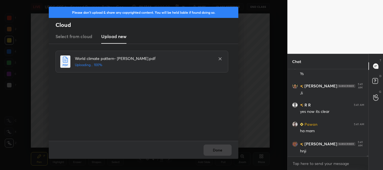
scroll to position [6335, 0]
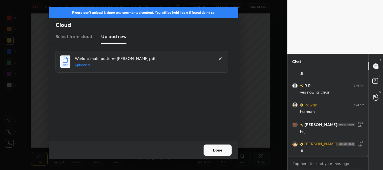
click at [216, 152] on button "Done" at bounding box center [218, 150] width 28 height 11
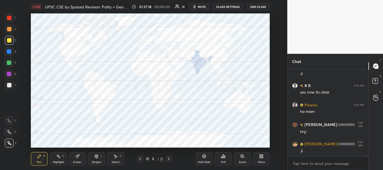
click at [170, 159] on icon at bounding box center [169, 159] width 4 height 4
click at [9, 18] on div at bounding box center [9, 18] width 4 height 4
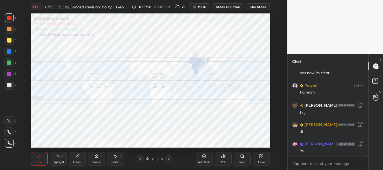
click at [171, 158] on icon at bounding box center [169, 159] width 4 height 4
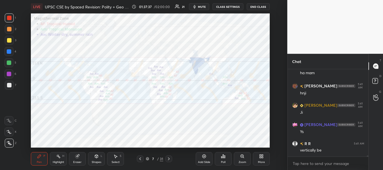
scroll to position [6393, 0]
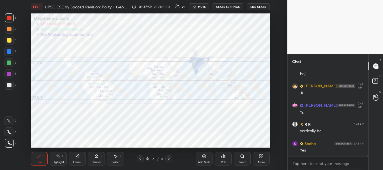
click at [170, 160] on icon at bounding box center [169, 159] width 4 height 4
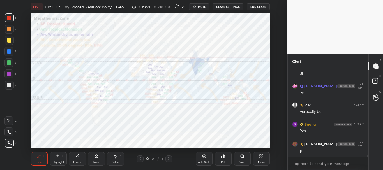
click at [169, 159] on icon at bounding box center [169, 159] width 2 height 3
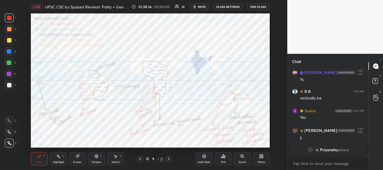
scroll to position [6132, 0]
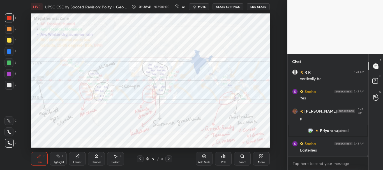
click at [170, 158] on icon at bounding box center [169, 159] width 4 height 4
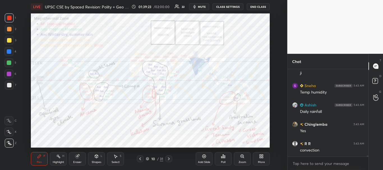
scroll to position [6254, 0]
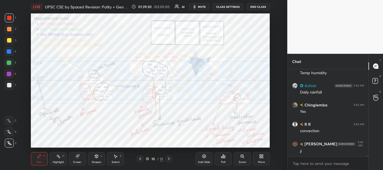
click at [8, 19] on div at bounding box center [9, 18] width 4 height 4
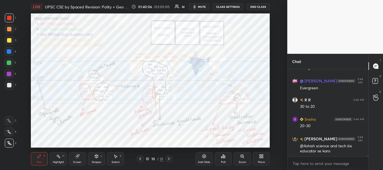
scroll to position [6360, 0]
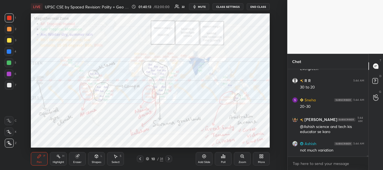
drag, startPoint x: 11, startPoint y: 62, endPoint x: 10, endPoint y: 53, distance: 8.7
click at [11, 62] on div at bounding box center [9, 63] width 4 height 4
click at [10, 17] on div at bounding box center [9, 18] width 4 height 4
click at [11, 61] on div at bounding box center [9, 63] width 4 height 4
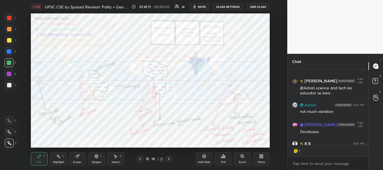
scroll to position [6429, 0]
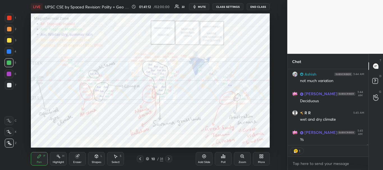
click at [10, 63] on div at bounding box center [9, 63] width 4 height 4
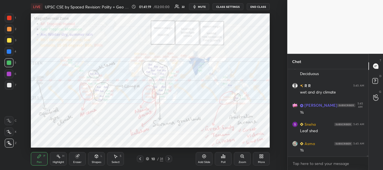
scroll to position [6476, 0]
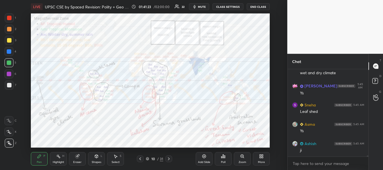
click at [7, 61] on div at bounding box center [9, 63] width 4 height 4
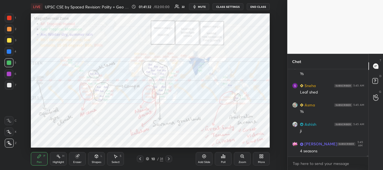
scroll to position [6515, 0]
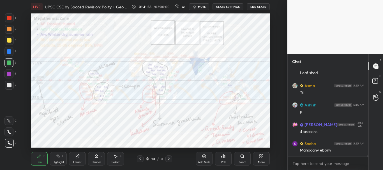
click at [9, 17] on div at bounding box center [9, 18] width 4 height 4
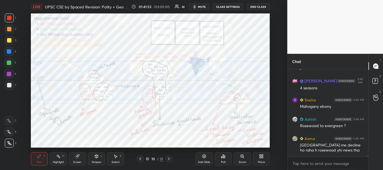
scroll to position [6578, 0]
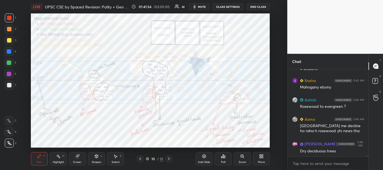
click at [8, 51] on div at bounding box center [9, 51] width 4 height 4
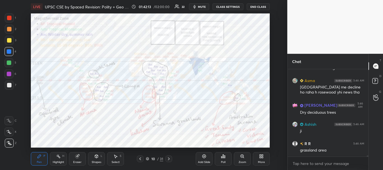
scroll to position [6636, 0]
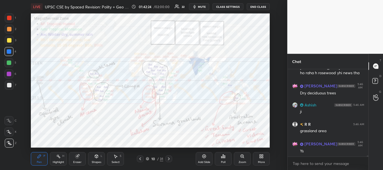
click at [11, 51] on div at bounding box center [9, 51] width 4 height 4
click at [148, 159] on icon at bounding box center [147, 158] width 3 height 3
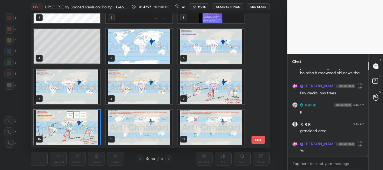
scroll to position [0, 0]
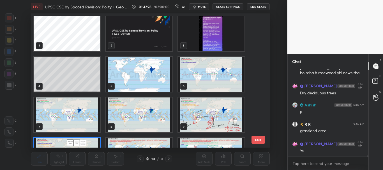
click at [234, 38] on img "grid" at bounding box center [211, 33] width 66 height 35
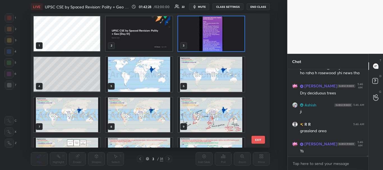
scroll to position [6655, 0]
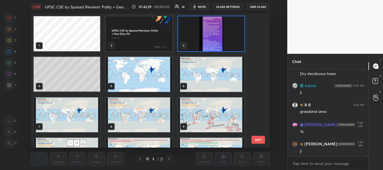
click at [148, 158] on icon at bounding box center [147, 158] width 3 height 1
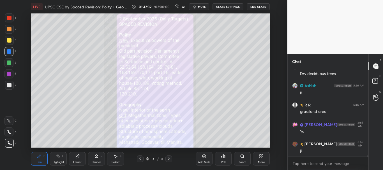
click at [10, 86] on div at bounding box center [9, 85] width 4 height 4
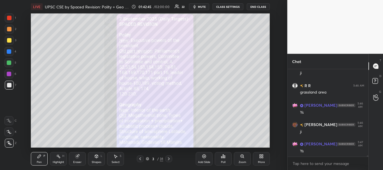
click at [204, 159] on div "Add Slide" at bounding box center [204, 158] width 17 height 13
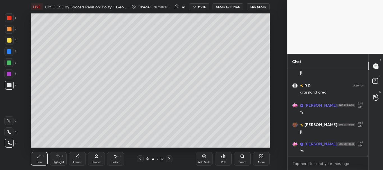
drag, startPoint x: 9, startPoint y: 85, endPoint x: 27, endPoint y: 80, distance: 18.4
click at [9, 85] on div at bounding box center [9, 85] width 4 height 4
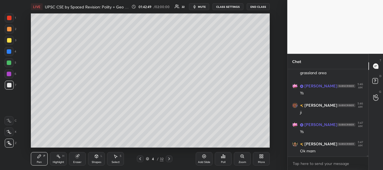
scroll to position [6713, 0]
click at [5, 84] on div at bounding box center [9, 85] width 9 height 9
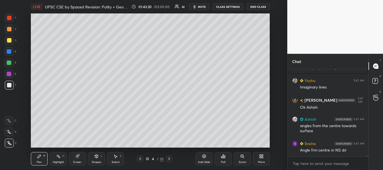
scroll to position [6738, 0]
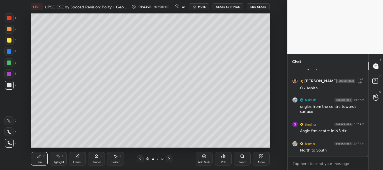
click at [8, 41] on div at bounding box center [9, 40] width 4 height 4
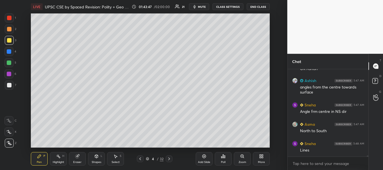
scroll to position [6777, 0]
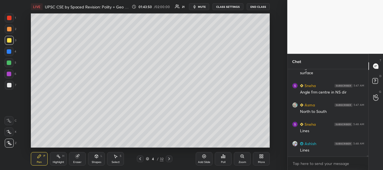
click at [8, 86] on div at bounding box center [9, 85] width 4 height 4
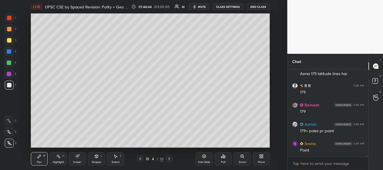
scroll to position [7098, 0]
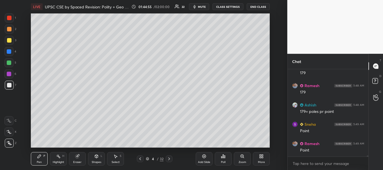
click at [8, 42] on div at bounding box center [9, 40] width 4 height 4
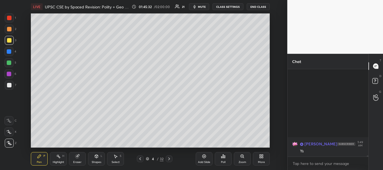
scroll to position [7214, 0]
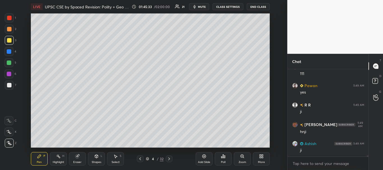
click at [210, 157] on div "Add Slide" at bounding box center [204, 158] width 17 height 13
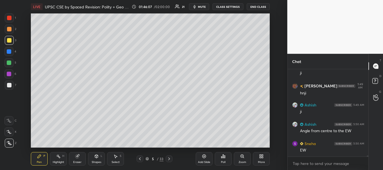
scroll to position [7272, 0]
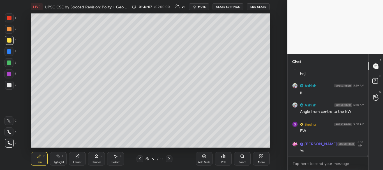
click at [10, 51] on div at bounding box center [9, 51] width 4 height 4
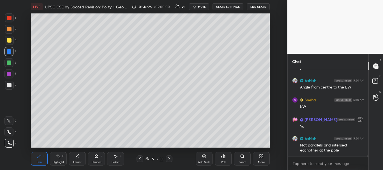
drag, startPoint x: 10, startPoint y: 40, endPoint x: 20, endPoint y: 35, distance: 11.6
click at [10, 40] on div at bounding box center [9, 40] width 4 height 4
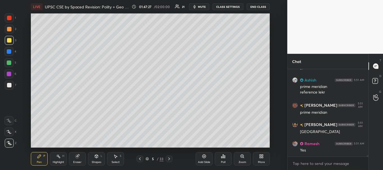
scroll to position [7573, 0]
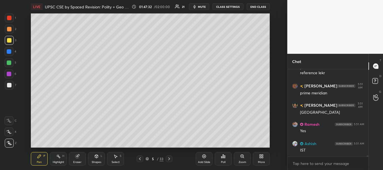
drag, startPoint x: 10, startPoint y: 17, endPoint x: 13, endPoint y: 17, distance: 3.4
click at [11, 17] on div at bounding box center [9, 18] width 4 height 4
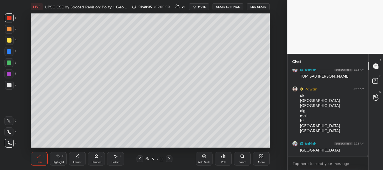
scroll to position [7691, 0]
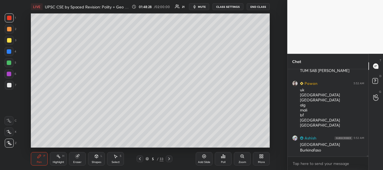
click at [202, 157] on icon at bounding box center [204, 156] width 4 height 4
click at [12, 50] on div at bounding box center [8, 51] width 9 height 9
click at [6, 42] on div at bounding box center [9, 40] width 9 height 9
click at [122, 12] on div "LIVE UPSC CSE by Spaced Revision: Polity + Geo [Day 51] 01:49:06 / 02:00:00 21 …" at bounding box center [150, 85] width 265 height 170
click at [10, 84] on div at bounding box center [9, 85] width 4 height 4
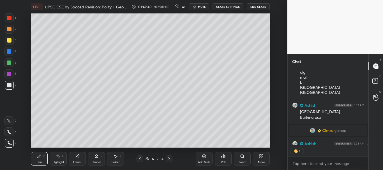
scroll to position [7428, 0]
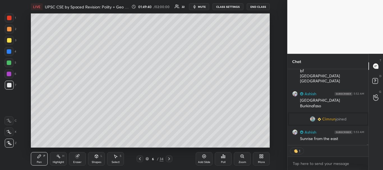
click at [367, 147] on div "Ashish 5:52 AM TUM SAB [PERSON_NAME] Pawan 5:52 AM uk [GEOGRAPHIC_DATA] [GEOGRA…" at bounding box center [328, 119] width 81 height 101
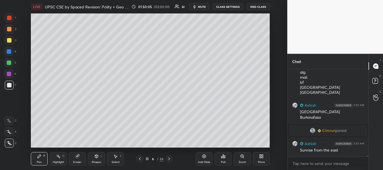
scroll to position [7436, 0]
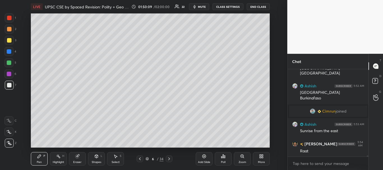
click at [11, 86] on div at bounding box center [9, 85] width 4 height 4
click at [203, 160] on div "Add Slide" at bounding box center [204, 158] width 17 height 13
click at [99, 158] on div "Shapes L" at bounding box center [96, 158] width 17 height 13
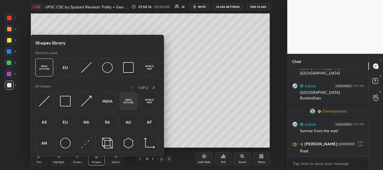
click at [124, 100] on img at bounding box center [128, 101] width 11 height 11
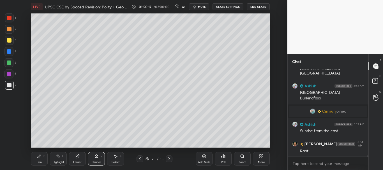
click at [40, 158] on icon at bounding box center [39, 156] width 4 height 4
click at [25, 91] on div "Setting up your live class Poll for secs No correct answer Start poll" at bounding box center [150, 80] width 265 height 134
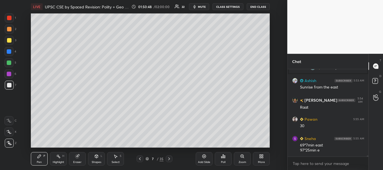
scroll to position [7499, 0]
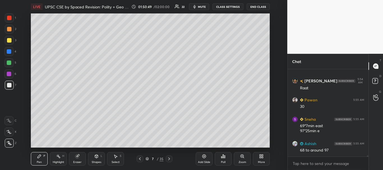
click at [8, 27] on div at bounding box center [9, 29] width 4 height 4
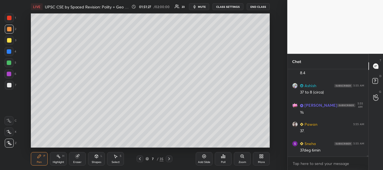
scroll to position [7623, 0]
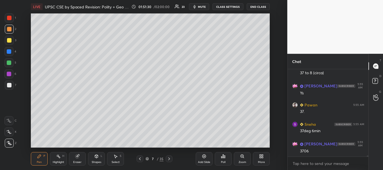
click at [140, 158] on icon at bounding box center [140, 159] width 4 height 4
click at [10, 72] on div at bounding box center [9, 74] width 4 height 4
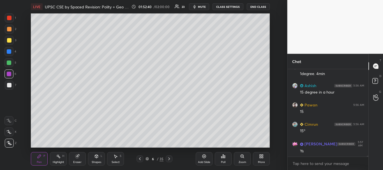
scroll to position [7856, 0]
click at [171, 158] on icon at bounding box center [169, 159] width 4 height 4
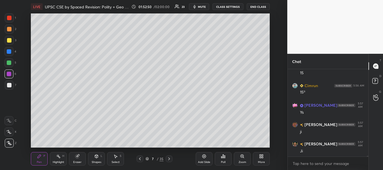
click at [27, 122] on div "Setting up your live class Poll for secs No correct answer Start poll" at bounding box center [150, 80] width 265 height 134
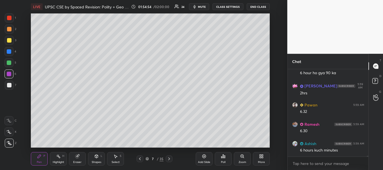
scroll to position [8254, 0]
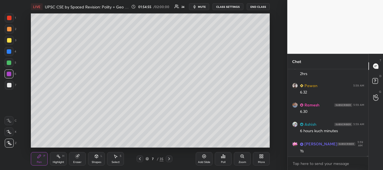
click at [9, 38] on div at bounding box center [9, 40] width 9 height 9
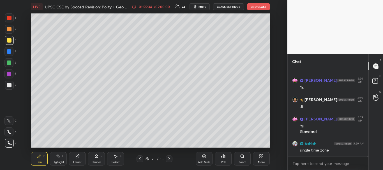
scroll to position [8337, 0]
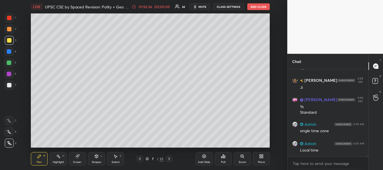
click at [9, 29] on div at bounding box center [9, 29] width 4 height 4
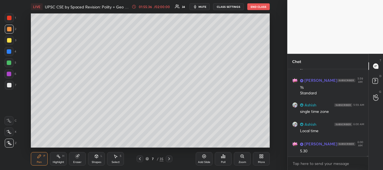
click at [10, 49] on div at bounding box center [8, 51] width 9 height 9
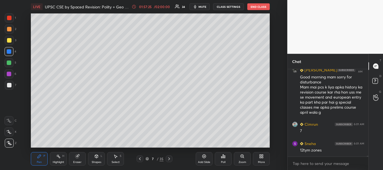
scroll to position [8843, 0]
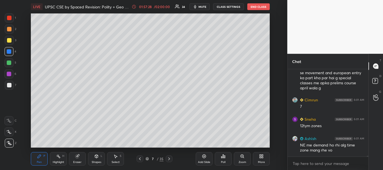
click at [29, 93] on div "Setting up your live class Poll for secs No correct answer Start poll" at bounding box center [150, 80] width 265 height 134
click at [140, 160] on icon at bounding box center [140, 159] width 2 height 3
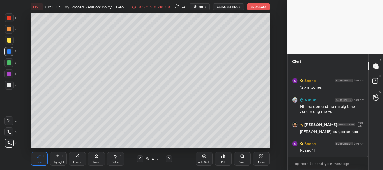
scroll to position [8895, 0]
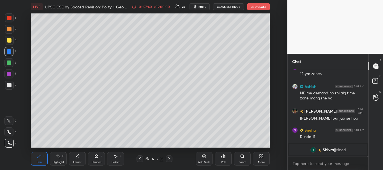
click at [8, 18] on div at bounding box center [9, 18] width 4 height 4
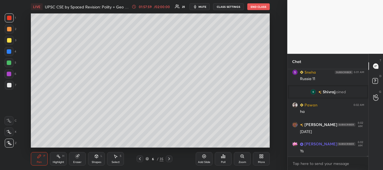
scroll to position [8713, 0]
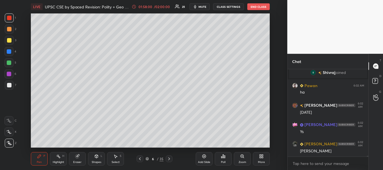
click at [10, 53] on div at bounding box center [9, 51] width 4 height 4
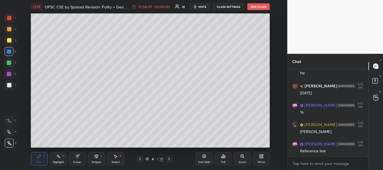
scroll to position [8752, 0]
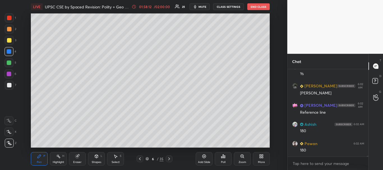
click at [9, 19] on div at bounding box center [9, 18] width 4 height 4
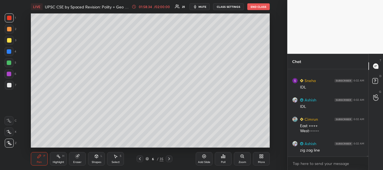
scroll to position [8873, 0]
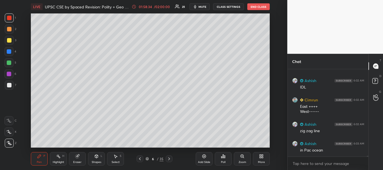
click at [263, 155] on icon at bounding box center [262, 155] width 1 height 1
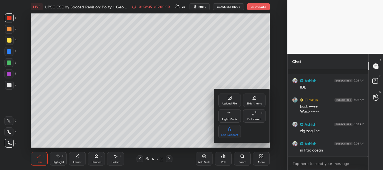
scroll to position [8897, 0]
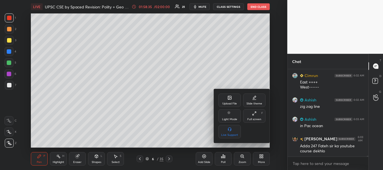
click at [235, 98] on div "Upload File" at bounding box center [230, 100] width 22 height 13
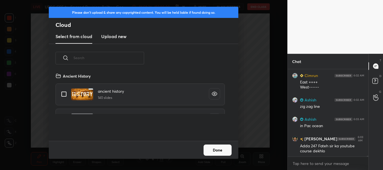
click at [116, 41] on new "Upload new" at bounding box center [113, 37] width 25 height 14
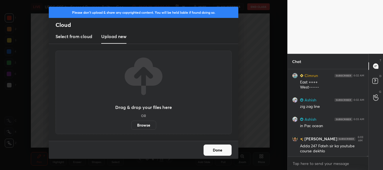
click at [146, 124] on label "Browse" at bounding box center [143, 125] width 25 height 9
click at [131, 124] on input "Browse" at bounding box center [131, 125] width 0 height 9
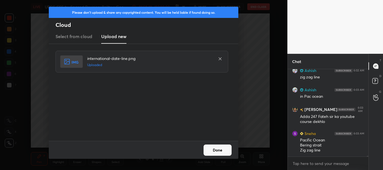
click at [220, 148] on button "Done" at bounding box center [218, 150] width 28 height 11
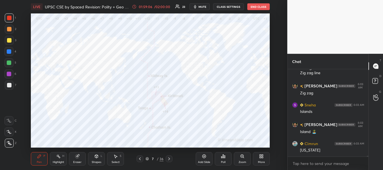
scroll to position [9024, 0]
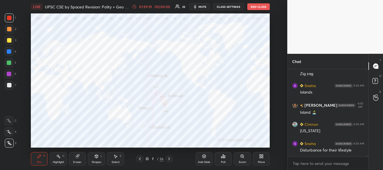
click at [78, 155] on icon at bounding box center [77, 157] width 4 height 4
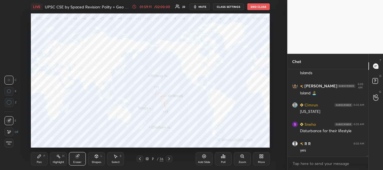
click at [12, 142] on span "Erase all" at bounding box center [9, 143] width 8 height 4
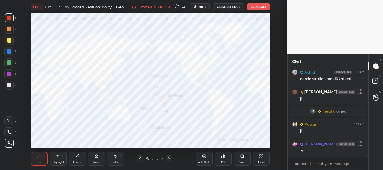
scroll to position [9001, 0]
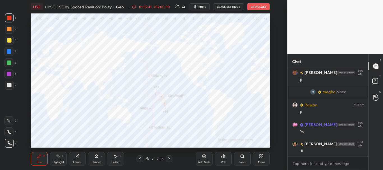
click at [147, 158] on icon at bounding box center [147, 158] width 3 height 3
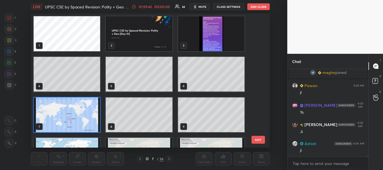
scroll to position [9040, 0]
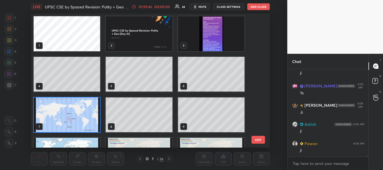
click at [225, 40] on img "grid" at bounding box center [211, 33] width 66 height 35
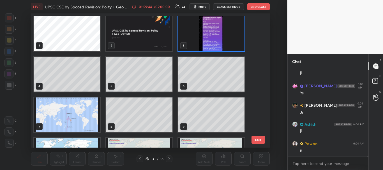
click at [147, 161] on div "3 / 36" at bounding box center [155, 159] width 18 height 5
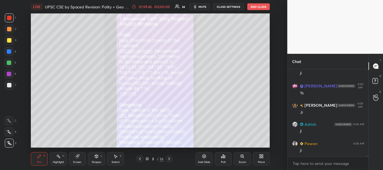
scroll to position [9046, 0]
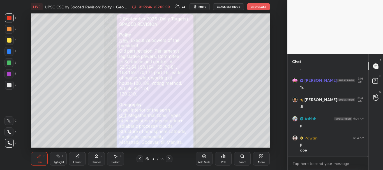
click at [10, 14] on div at bounding box center [9, 17] width 9 height 9
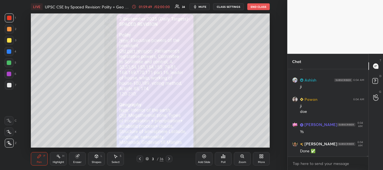
scroll to position [9104, 0]
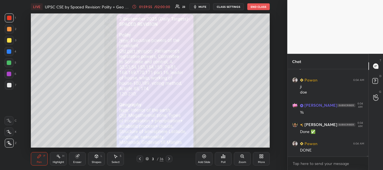
click at [205, 161] on div "Add Slide" at bounding box center [204, 162] width 12 height 3
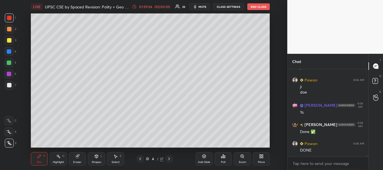
click at [11, 85] on div at bounding box center [9, 85] width 4 height 4
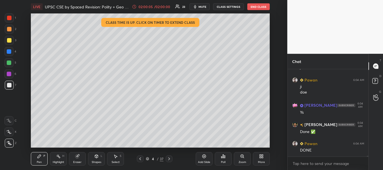
click at [9, 53] on div at bounding box center [9, 51] width 4 height 4
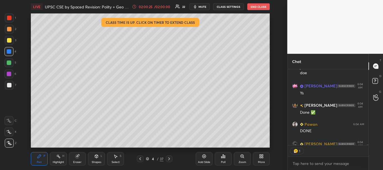
scroll to position [9135, 0]
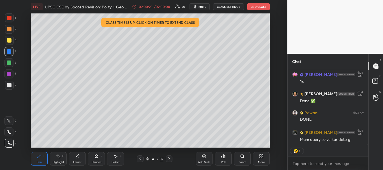
drag, startPoint x: 368, startPoint y: 144, endPoint x: 368, endPoint y: 149, distance: 4.2
click at [368, 149] on div "Pawan 6:04 AM ji [PERSON_NAME] 6:04 AM Ys [PERSON_NAME] 6:04 AM Done ✅ Pawan 6:…" at bounding box center [328, 119] width 81 height 101
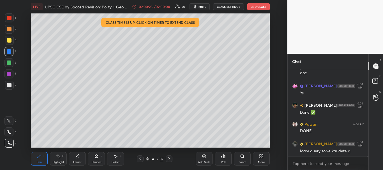
click at [206, 157] on icon at bounding box center [204, 156] width 4 height 4
click at [10, 84] on div at bounding box center [9, 85] width 4 height 4
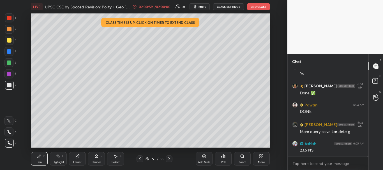
scroll to position [9078, 0]
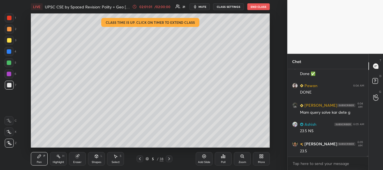
click at [10, 40] on div at bounding box center [9, 40] width 4 height 4
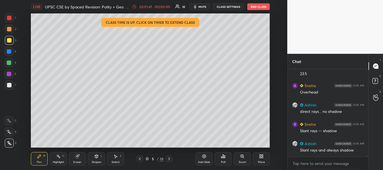
scroll to position [9175, 0]
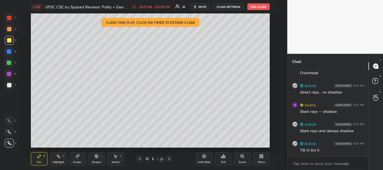
click at [8, 51] on div at bounding box center [9, 51] width 4 height 4
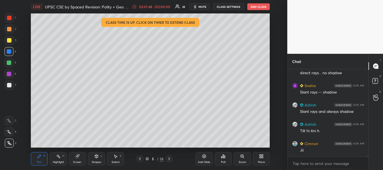
drag, startPoint x: 8, startPoint y: 17, endPoint x: 20, endPoint y: 19, distance: 12.2
click at [9, 17] on div at bounding box center [9, 18] width 4 height 4
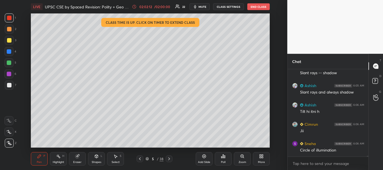
scroll to position [9233, 0]
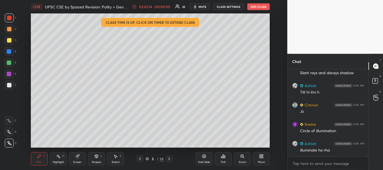
drag, startPoint x: 9, startPoint y: 65, endPoint x: 24, endPoint y: 62, distance: 15.9
click at [9, 65] on div at bounding box center [9, 63] width 4 height 4
click at [8, 38] on div at bounding box center [9, 40] width 9 height 9
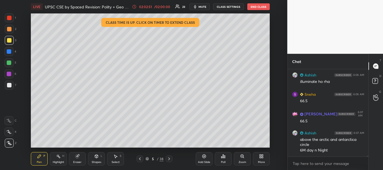
scroll to position [9321, 0]
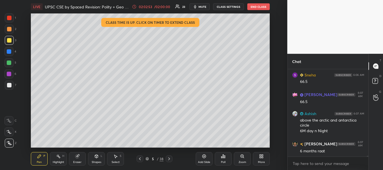
drag, startPoint x: 10, startPoint y: 18, endPoint x: 26, endPoint y: 22, distance: 16.2
click at [10, 18] on div at bounding box center [9, 18] width 4 height 4
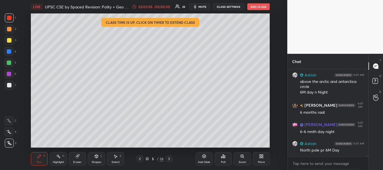
scroll to position [9379, 0]
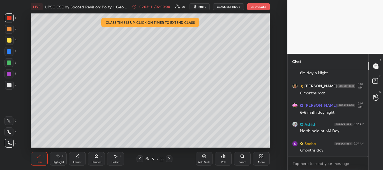
click at [8, 84] on div at bounding box center [9, 85] width 4 height 4
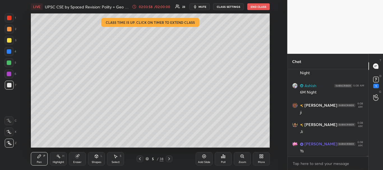
scroll to position [9558, 0]
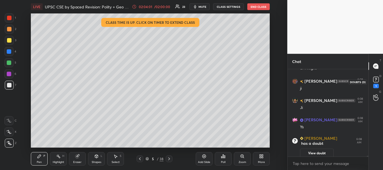
click at [377, 82] on rect at bounding box center [375, 79] width 5 height 5
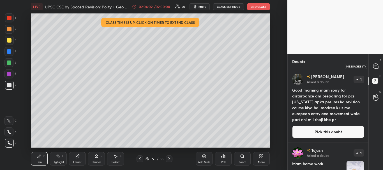
click at [374, 68] on icon at bounding box center [375, 66] width 5 height 5
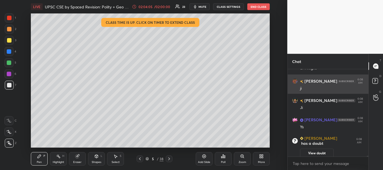
scroll to position [9492, 0]
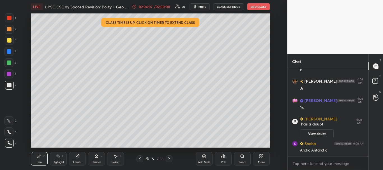
click at [139, 160] on icon at bounding box center [140, 159] width 4 height 4
click at [9, 16] on div at bounding box center [9, 18] width 4 height 4
click at [10, 72] on div at bounding box center [9, 74] width 4 height 4
click at [10, 18] on div at bounding box center [9, 18] width 4 height 4
click at [10, 86] on div at bounding box center [9, 85] width 4 height 4
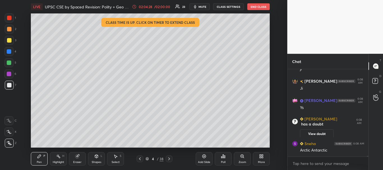
click at [10, 51] on div at bounding box center [9, 51] width 4 height 4
click at [8, 85] on div at bounding box center [9, 85] width 4 height 4
click at [9, 17] on div at bounding box center [9, 18] width 4 height 4
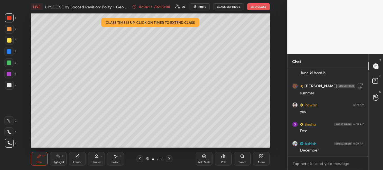
scroll to position [9609, 0]
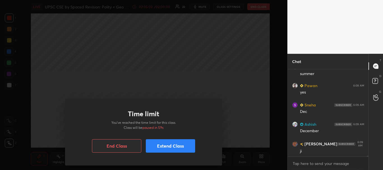
click at [177, 143] on button "Extend Class" at bounding box center [170, 145] width 49 height 13
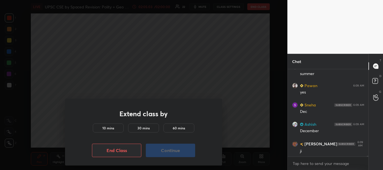
click at [120, 128] on div "10 mins" at bounding box center [108, 128] width 31 height 9
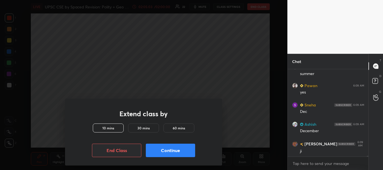
click at [163, 151] on button "Continue" at bounding box center [170, 150] width 49 height 13
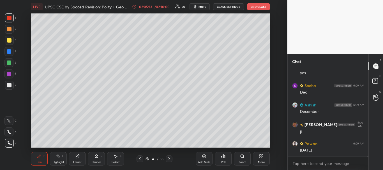
scroll to position [9647, 0]
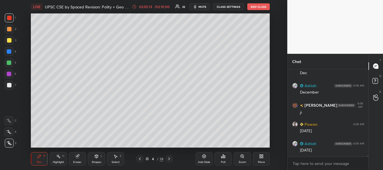
click at [9, 20] on div at bounding box center [9, 17] width 9 height 9
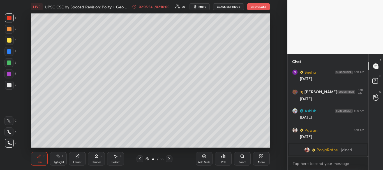
click at [10, 40] on div at bounding box center [9, 40] width 4 height 4
click at [10, 17] on div at bounding box center [9, 18] width 4 height 4
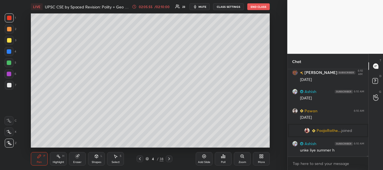
scroll to position [9723, 0]
click at [9, 39] on div at bounding box center [9, 40] width 4 height 4
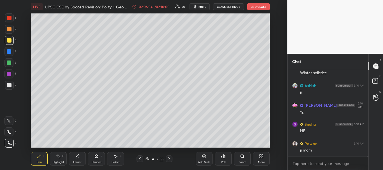
scroll to position [9878, 0]
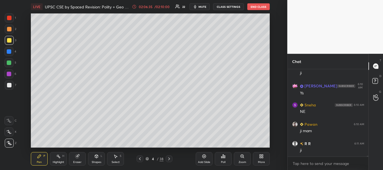
click at [9, 40] on div at bounding box center [9, 40] width 4 height 4
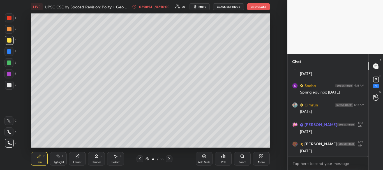
scroll to position [10114, 0]
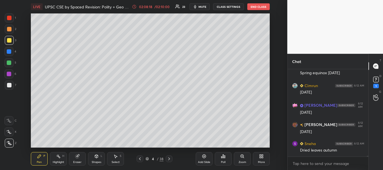
click at [4, 40] on div "1 2 3 4 5 6 7 C X Z C X Z E E Erase all H H" at bounding box center [9, 80] width 18 height 134
click at [8, 72] on div at bounding box center [9, 74] width 4 height 4
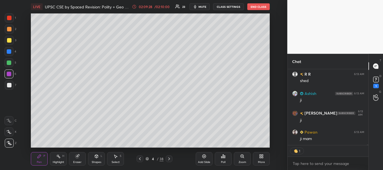
scroll to position [10338, 0]
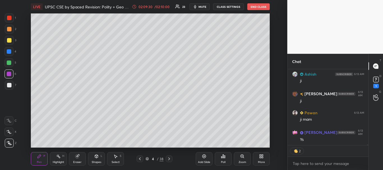
click at [146, 158] on icon at bounding box center [147, 158] width 3 height 1
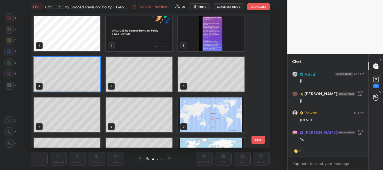
scroll to position [133, 236]
click at [225, 44] on img "grid" at bounding box center [211, 33] width 66 height 35
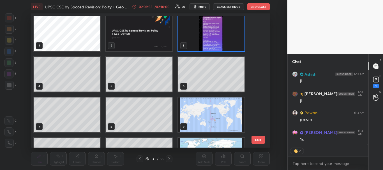
click at [148, 159] on icon at bounding box center [147, 158] width 3 height 1
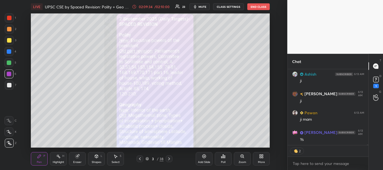
scroll to position [10358, 0]
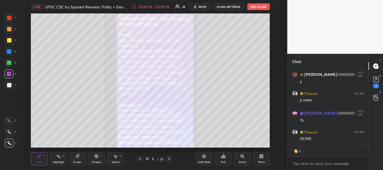
click at [203, 157] on icon at bounding box center [204, 156] width 4 height 4
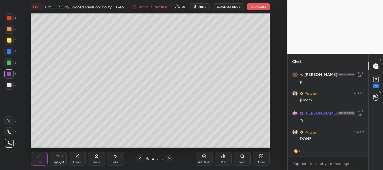
drag, startPoint x: 8, startPoint y: 84, endPoint x: 15, endPoint y: 82, distance: 8.1
click at [8, 85] on div at bounding box center [9, 85] width 4 height 4
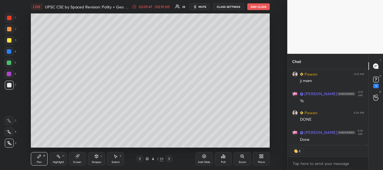
click at [207, 143] on div "LIVE UPSC CSE by Spaced Revision: Polity + Geo [Day 51] 02:09:47 / 02:10:00 23 …" at bounding box center [150, 85] width 265 height 170
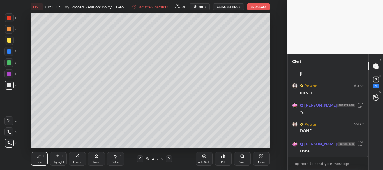
scroll to position [10366, 0]
click at [256, 91] on div "LIVE UPSC CSE by Spaced Revision: Polity + Geo [Day 51] 02:09:49 / 02:10:00 23 …" at bounding box center [150, 85] width 265 height 170
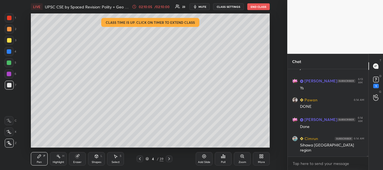
scroll to position [10414, 0]
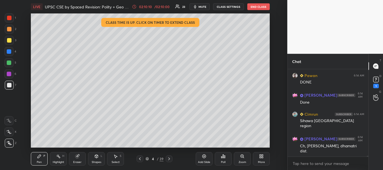
click at [10, 54] on div at bounding box center [8, 51] width 9 height 9
drag, startPoint x: 9, startPoint y: 83, endPoint x: 20, endPoint y: 83, distance: 11.2
click at [9, 83] on div at bounding box center [9, 85] width 4 height 4
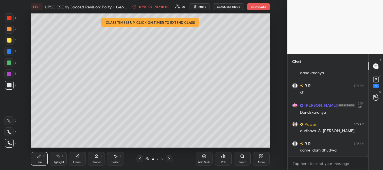
scroll to position [10546, 0]
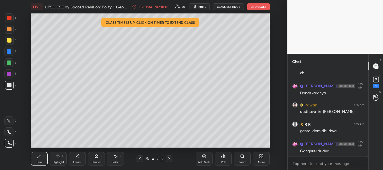
click at [8, 73] on div at bounding box center [9, 74] width 4 height 4
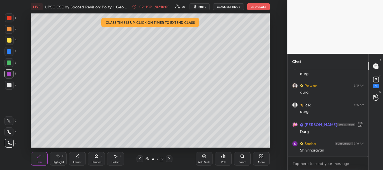
scroll to position [10779, 0]
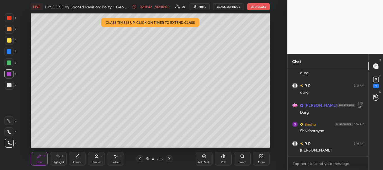
click at [8, 40] on div at bounding box center [9, 40] width 4 height 4
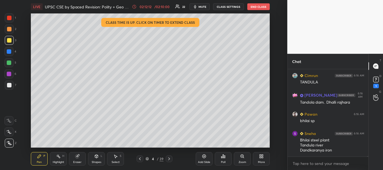
scroll to position [10949, 0]
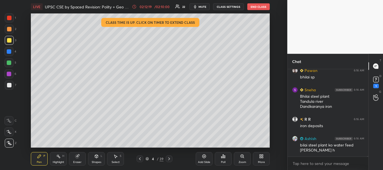
click at [10, 62] on div at bounding box center [9, 63] width 4 height 4
click at [7, 17] on div at bounding box center [9, 18] width 4 height 4
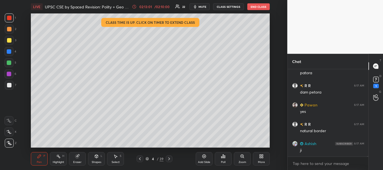
scroll to position [11142, 0]
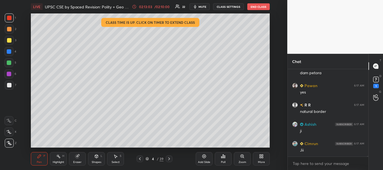
click at [163, 6] on div "/ 02:10:00" at bounding box center [161, 6] width 17 height 3
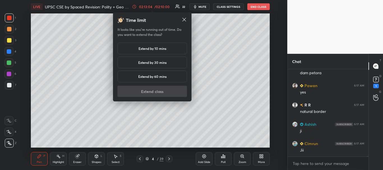
scroll to position [11162, 0]
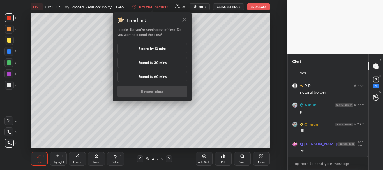
click at [158, 62] on h5 "Extend by 30 mins" at bounding box center [152, 62] width 28 height 5
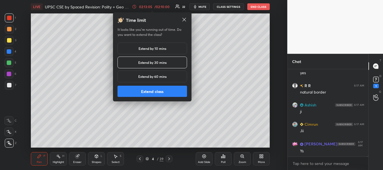
click at [155, 91] on button "Extend class" at bounding box center [153, 91] width 70 height 11
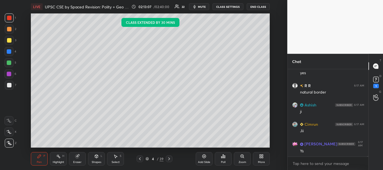
click at [10, 62] on div at bounding box center [9, 63] width 4 height 4
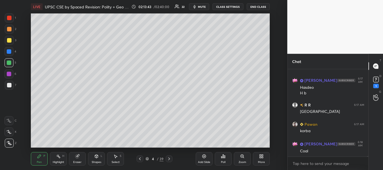
scroll to position [11303, 0]
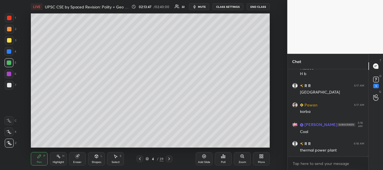
click at [9, 40] on div at bounding box center [9, 40] width 4 height 4
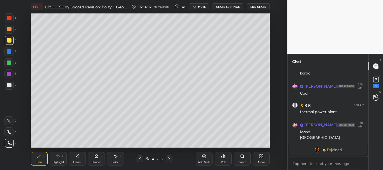
scroll to position [10912, 0]
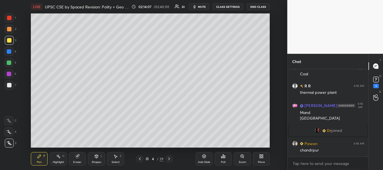
drag, startPoint x: 11, startPoint y: 16, endPoint x: 23, endPoint y: 19, distance: 12.3
click at [10, 16] on div at bounding box center [9, 18] width 4 height 4
click at [170, 35] on div "LIVE UPSC CSE by Spaced Revision: Polity + Geo [Day 51] 02:14:09 / 02:40:00 23 …" at bounding box center [150, 85] width 265 height 170
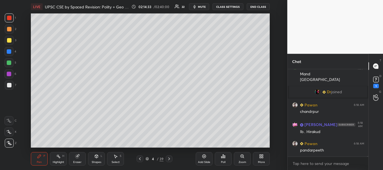
scroll to position [10970, 0]
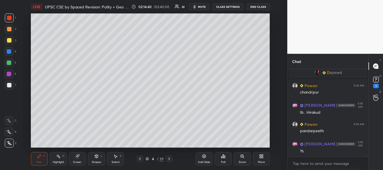
drag, startPoint x: 10, startPoint y: 42, endPoint x: 15, endPoint y: 41, distance: 5.4
click at [11, 42] on div at bounding box center [9, 40] width 4 height 4
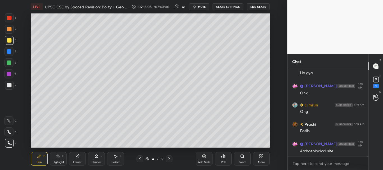
scroll to position [11086, 0]
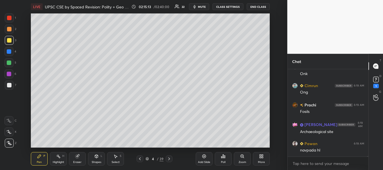
click at [8, 74] on div at bounding box center [9, 74] width 4 height 4
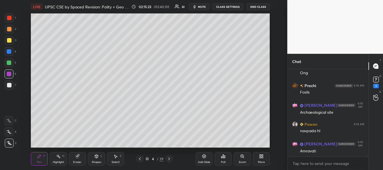
scroll to position [11125, 0]
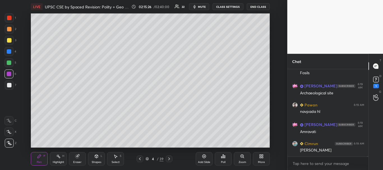
click at [10, 84] on div at bounding box center [9, 85] width 4 height 4
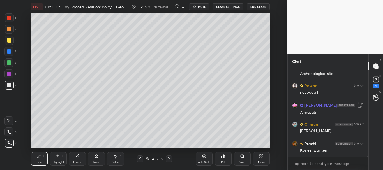
scroll to position [11164, 0]
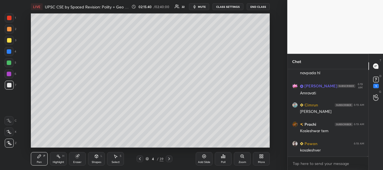
click at [8, 49] on div at bounding box center [8, 51] width 9 height 9
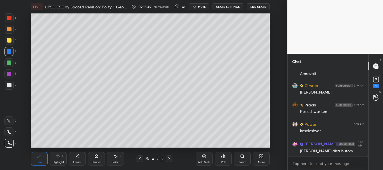
scroll to position [11202, 0]
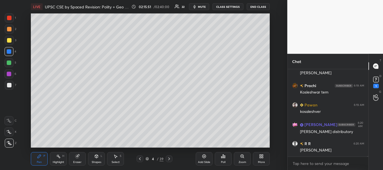
click at [8, 87] on div at bounding box center [9, 85] width 4 height 4
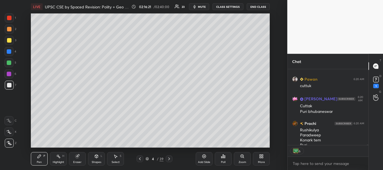
scroll to position [11317, 0]
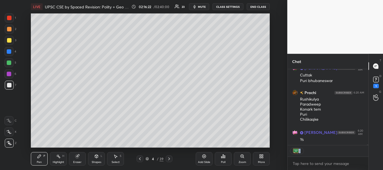
drag, startPoint x: 368, startPoint y: 144, endPoint x: 368, endPoint y: 148, distance: 3.6
click at [368, 148] on div "Pawan 6:20 AM [PERSON_NAME] 6:20 AM Cuttak Puri bhubaneswar [PERSON_NAME] 6:20 …" at bounding box center [328, 119] width 81 height 101
click at [10, 40] on div at bounding box center [9, 40] width 4 height 4
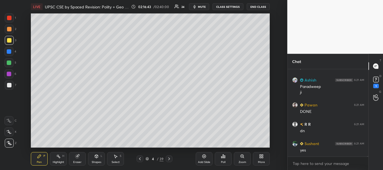
scroll to position [74, 79]
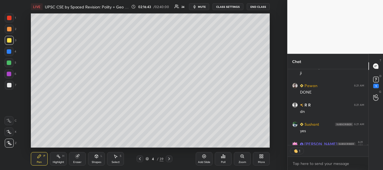
click at [206, 157] on icon at bounding box center [205, 157] width 4 height 4
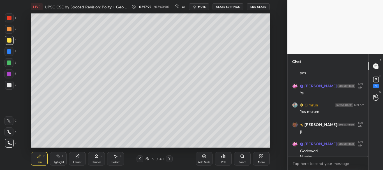
scroll to position [11382, 0]
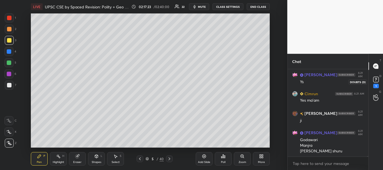
click at [377, 81] on rect at bounding box center [375, 79] width 5 height 5
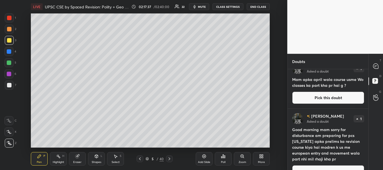
scroll to position [0, 0]
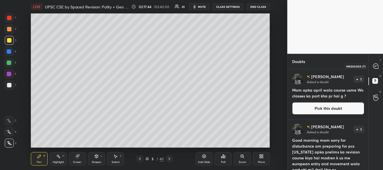
click at [376, 68] on icon at bounding box center [375, 66] width 5 height 5
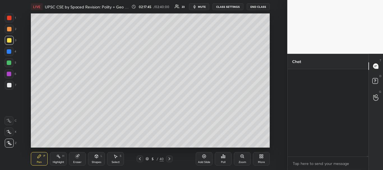
scroll to position [86, 79]
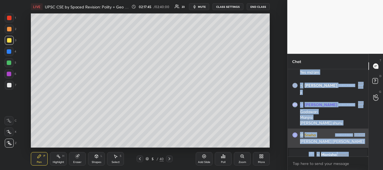
click at [358, 144] on div "[PERSON_NAME] [PERSON_NAME]" at bounding box center [332, 142] width 64 height 6
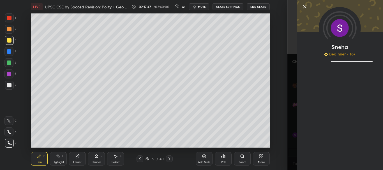
click at [305, 6] on icon at bounding box center [304, 6] width 3 height 3
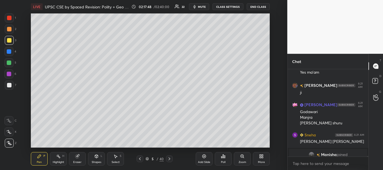
click at [267, 158] on div "More" at bounding box center [261, 158] width 17 height 13
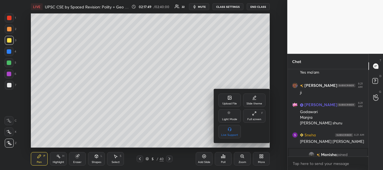
click at [231, 102] on div "Upload File" at bounding box center [229, 103] width 15 height 3
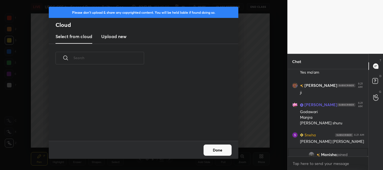
scroll to position [68, 180]
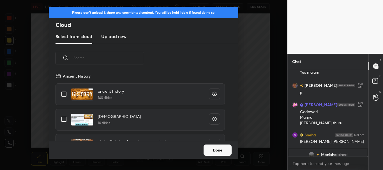
click at [116, 39] on h3 "Upload new" at bounding box center [113, 36] width 25 height 7
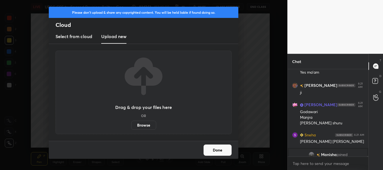
click at [141, 126] on label "Browse" at bounding box center [143, 125] width 25 height 9
click at [131, 126] on input "Browse" at bounding box center [131, 125] width 0 height 9
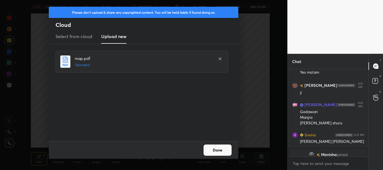
click at [222, 149] on button "Done" at bounding box center [218, 150] width 28 height 11
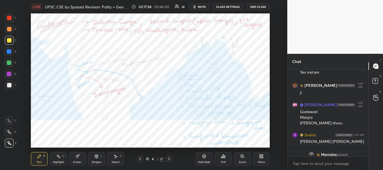
click at [169, 158] on icon at bounding box center [169, 159] width 4 height 4
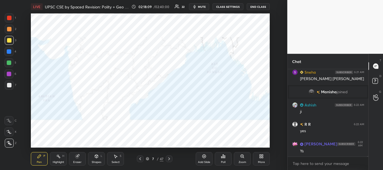
scroll to position [11599, 0]
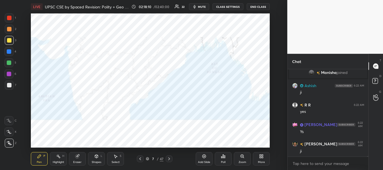
click at [9, 17] on div at bounding box center [9, 18] width 4 height 4
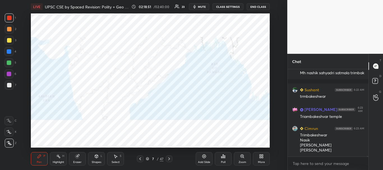
scroll to position [11799, 0]
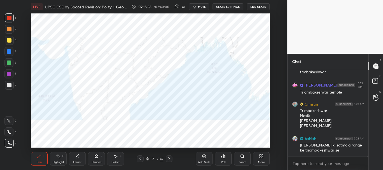
click at [8, 18] on div at bounding box center [9, 18] width 4 height 4
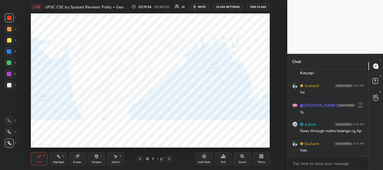
scroll to position [11901, 0]
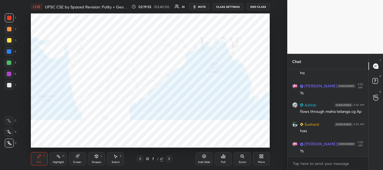
click at [8, 86] on div at bounding box center [9, 85] width 4 height 4
click at [10, 51] on div at bounding box center [9, 51] width 4 height 4
click at [9, 85] on div at bounding box center [9, 85] width 4 height 4
drag, startPoint x: 5, startPoint y: 50, endPoint x: 9, endPoint y: 50, distance: 4.2
click at [5, 50] on div at bounding box center [8, 51] width 9 height 9
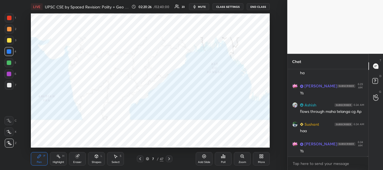
click at [9, 61] on div at bounding box center [9, 63] width 4 height 4
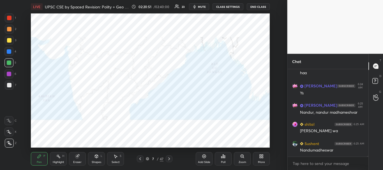
scroll to position [11979, 0]
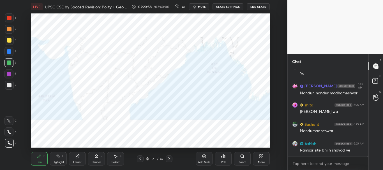
click at [9, 17] on div at bounding box center [9, 18] width 4 height 4
click at [8, 75] on div at bounding box center [9, 74] width 4 height 4
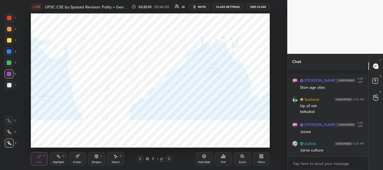
scroll to position [12207, 0]
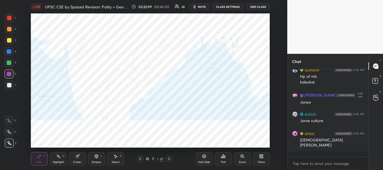
click at [6, 73] on div at bounding box center [8, 74] width 9 height 9
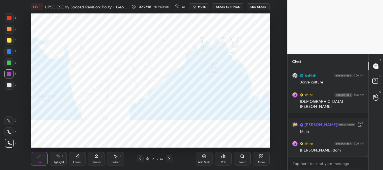
scroll to position [12265, 0]
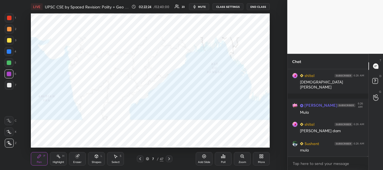
click at [9, 19] on div at bounding box center [9, 18] width 4 height 4
click at [7, 52] on div at bounding box center [9, 51] width 4 height 4
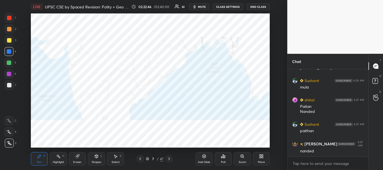
scroll to position [12348, 0]
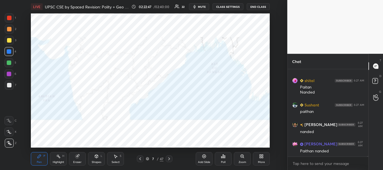
click at [120, 170] on div "Pen P Highlight H Eraser Shapes L Select S 7 / 47 Add Slide Poll Zoom More" at bounding box center [150, 159] width 239 height 22
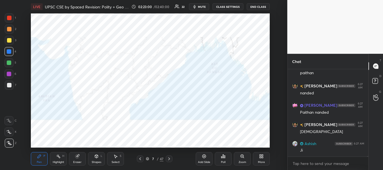
scroll to position [12406, 0]
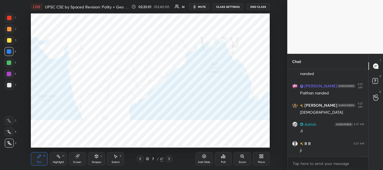
click at [8, 74] on div at bounding box center [9, 74] width 4 height 4
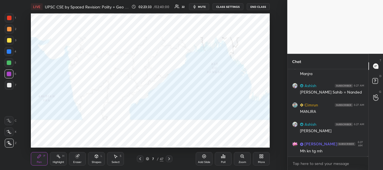
scroll to position [12522, 0]
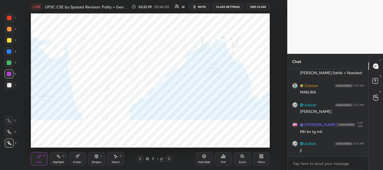
click at [10, 75] on div at bounding box center [9, 74] width 4 height 4
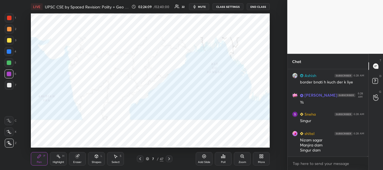
click at [8, 84] on div at bounding box center [9, 85] width 4 height 4
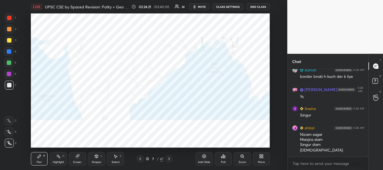
click at [9, 15] on div at bounding box center [9, 17] width 9 height 9
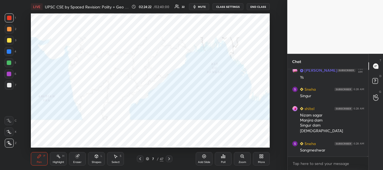
scroll to position [12654, 0]
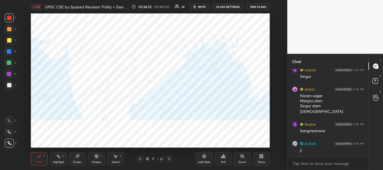
click at [9, 74] on div at bounding box center [9, 74] width 4 height 4
click at [9, 17] on div at bounding box center [9, 18] width 4 height 4
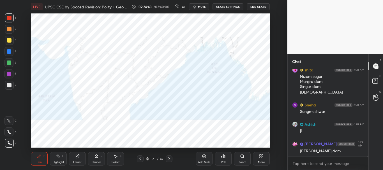
scroll to position [12693, 0]
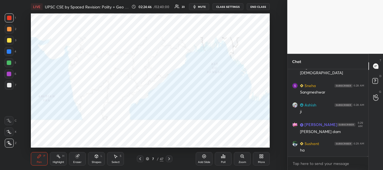
click at [8, 75] on div at bounding box center [9, 74] width 4 height 4
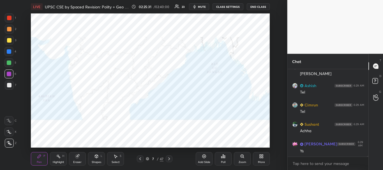
scroll to position [12809, 0]
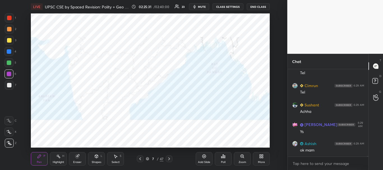
click at [148, 159] on icon at bounding box center [147, 158] width 3 height 1
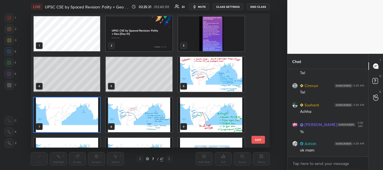
scroll to position [2, 3]
click at [149, 158] on icon at bounding box center [147, 158] width 3 height 1
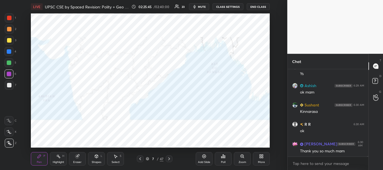
scroll to position [12886, 0]
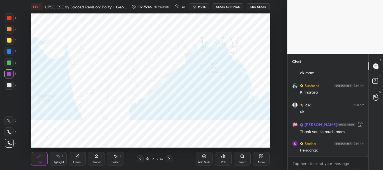
click at [148, 158] on icon at bounding box center [147, 158] width 3 height 3
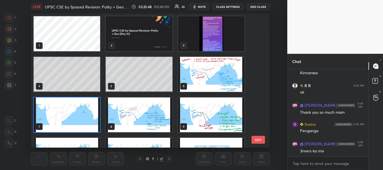
scroll to position [12925, 0]
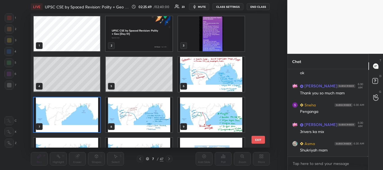
click at [89, 124] on img "grid" at bounding box center [67, 115] width 66 height 35
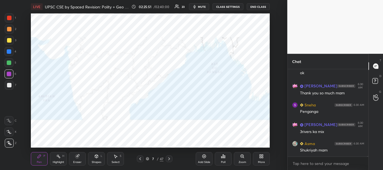
click at [148, 158] on icon at bounding box center [147, 158] width 3 height 3
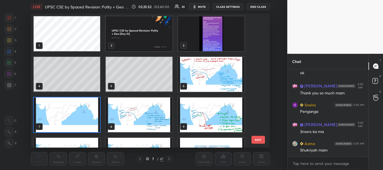
scroll to position [133, 236]
click at [228, 41] on img "grid" at bounding box center [211, 33] width 66 height 35
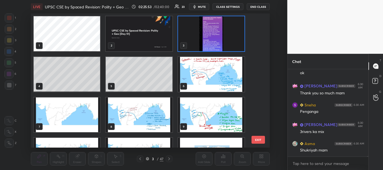
scroll to position [12949, 0]
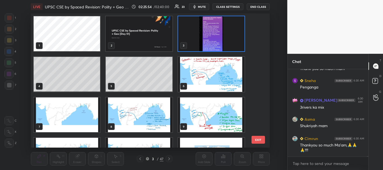
click at [147, 159] on icon at bounding box center [147, 158] width 3 height 1
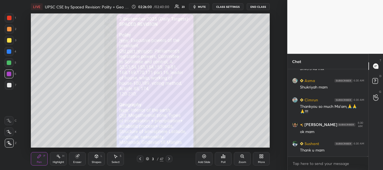
scroll to position [13007, 0]
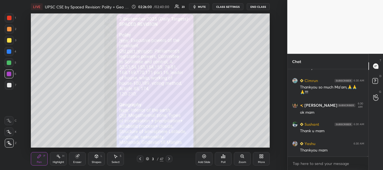
click at [148, 158] on icon at bounding box center [147, 158] width 3 height 3
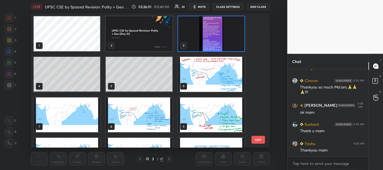
scroll to position [13027, 0]
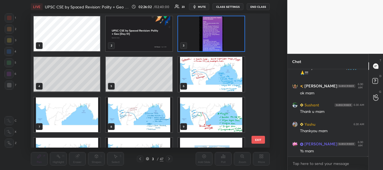
click at [153, 40] on img "grid" at bounding box center [139, 33] width 66 height 35
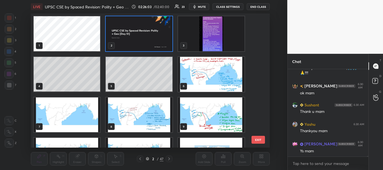
scroll to position [13046, 0]
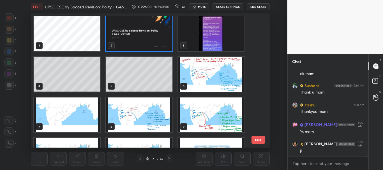
click at [148, 158] on icon at bounding box center [147, 158] width 3 height 1
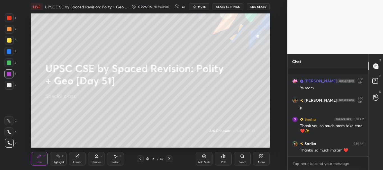
scroll to position [13129, 0]
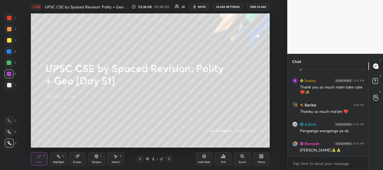
click at [263, 8] on button "End Class" at bounding box center [258, 6] width 23 height 7
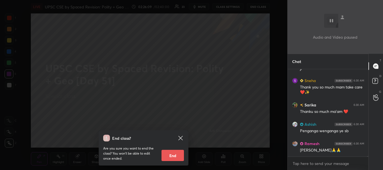
click at [171, 155] on button "End" at bounding box center [173, 155] width 22 height 11
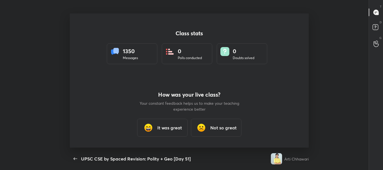
scroll to position [0, 0]
